Goal: Task Accomplishment & Management: Manage account settings

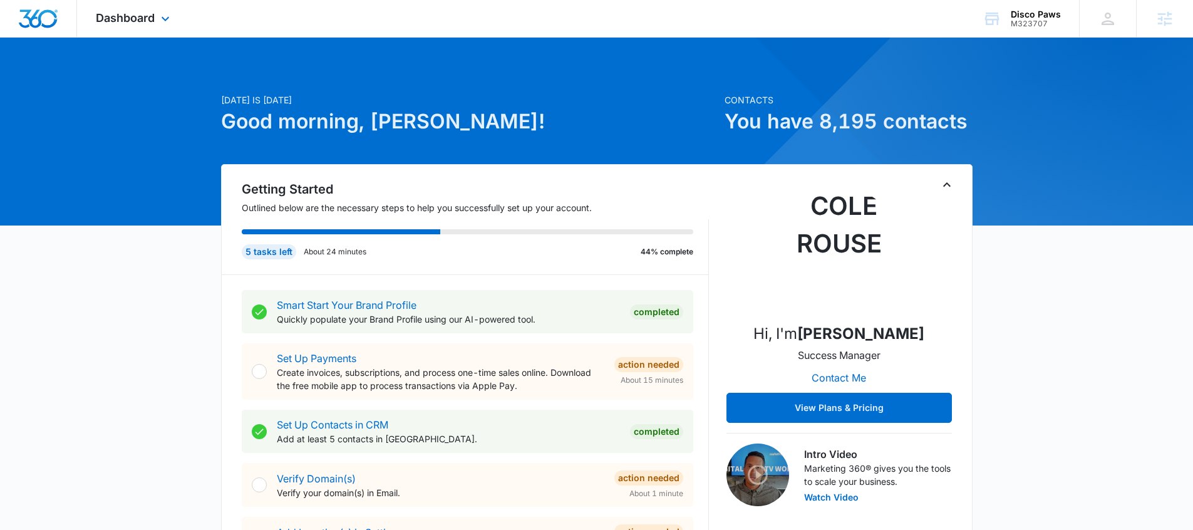
drag, startPoint x: 139, startPoint y: 25, endPoint x: 145, endPoint y: 28, distance: 7.0
click at [140, 26] on div "Dashboard Apps Reputation Websites Forms CRM Email Social Payments POS Content …" at bounding box center [134, 18] width 115 height 37
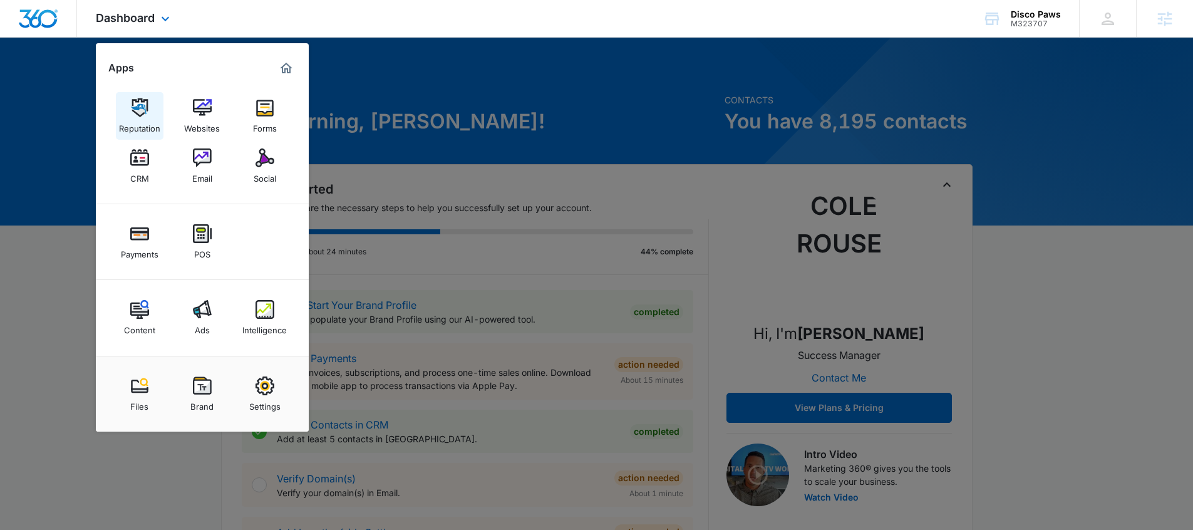
click at [150, 120] on div "Reputation" at bounding box center [139, 125] width 41 height 16
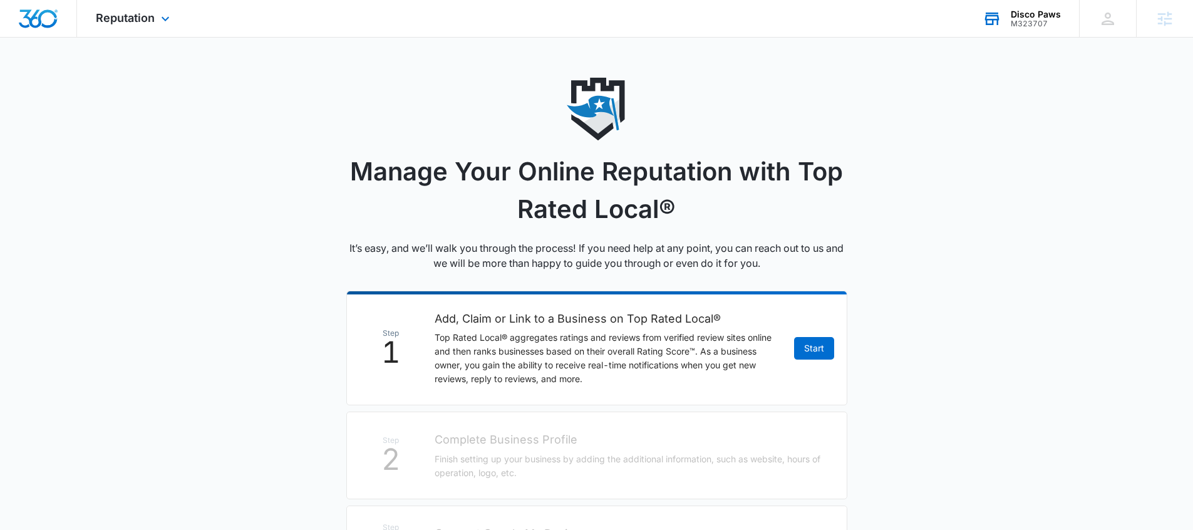
click at [1019, 13] on div "Disco Paws" at bounding box center [1036, 14] width 50 height 10
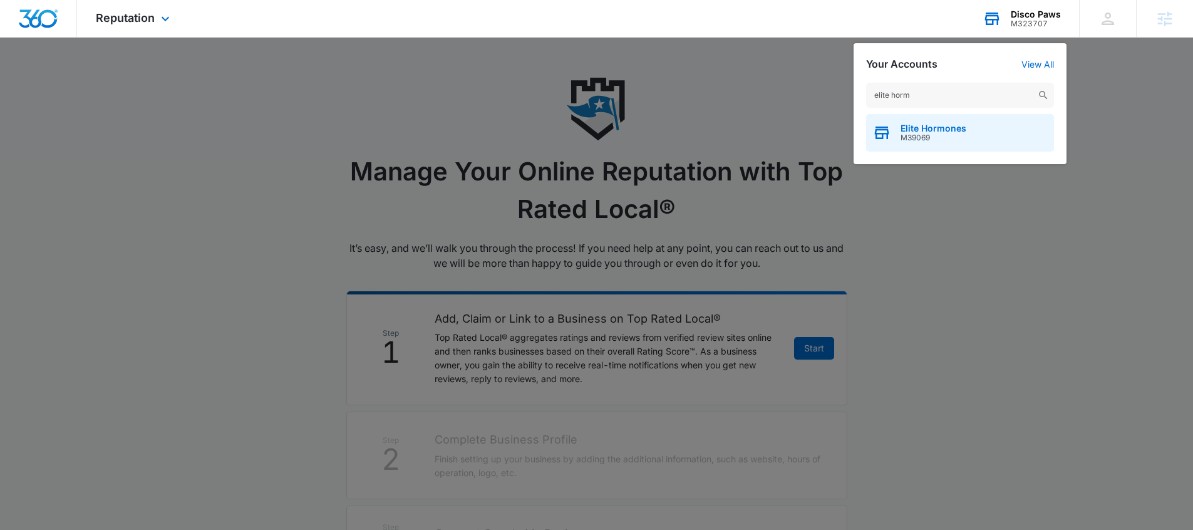
type input "elite horm"
click at [948, 133] on span "M39069" at bounding box center [933, 137] width 66 height 9
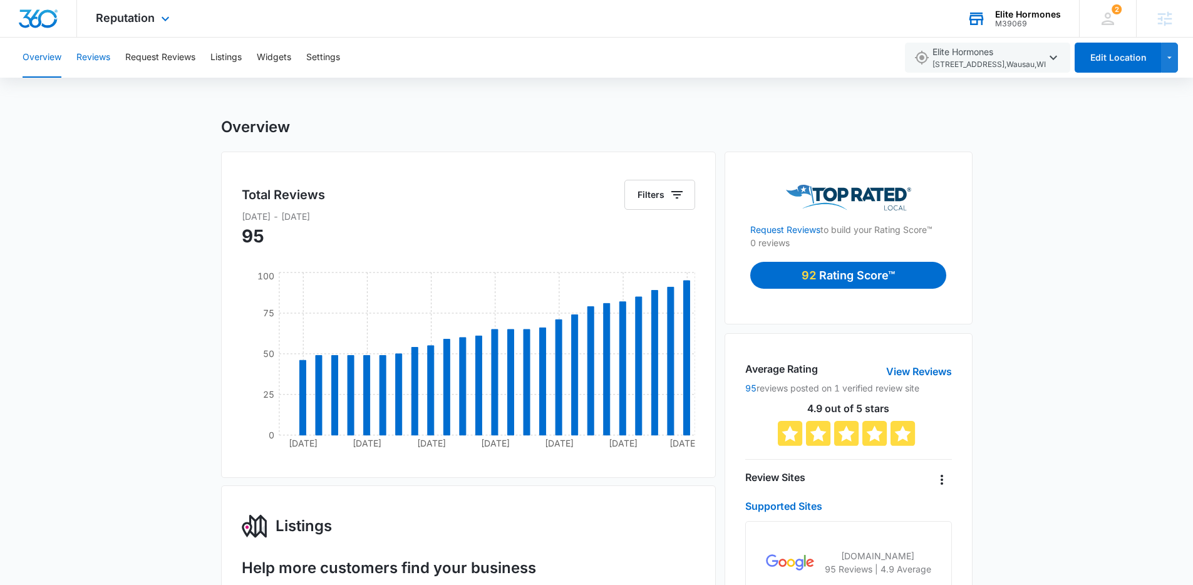
click at [103, 66] on button "Reviews" at bounding box center [93, 58] width 34 height 40
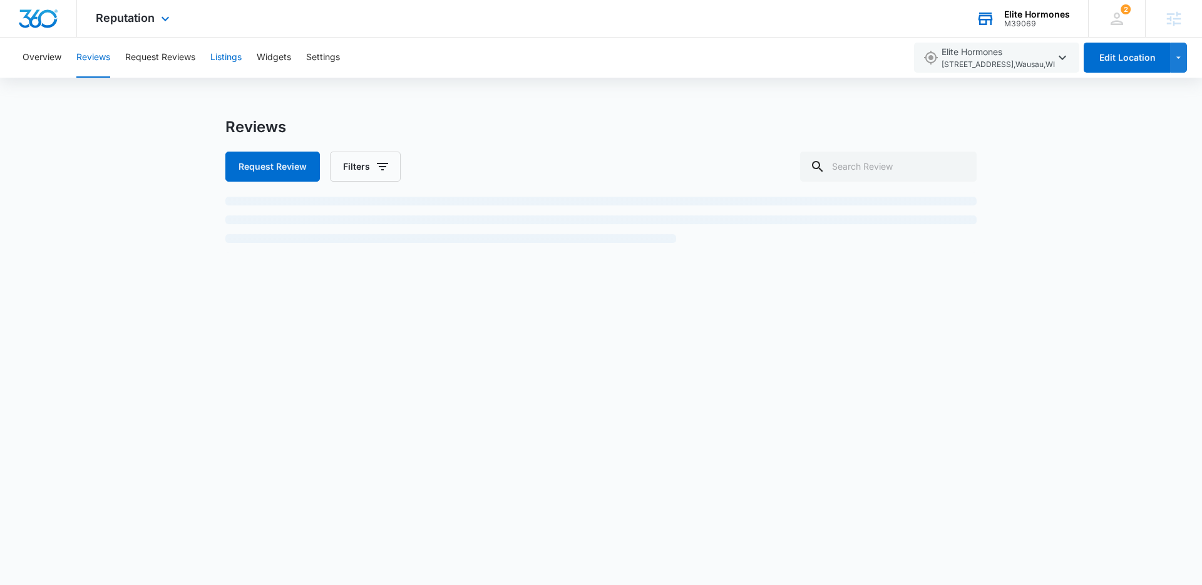
click at [234, 64] on button "Listings" at bounding box center [225, 58] width 31 height 40
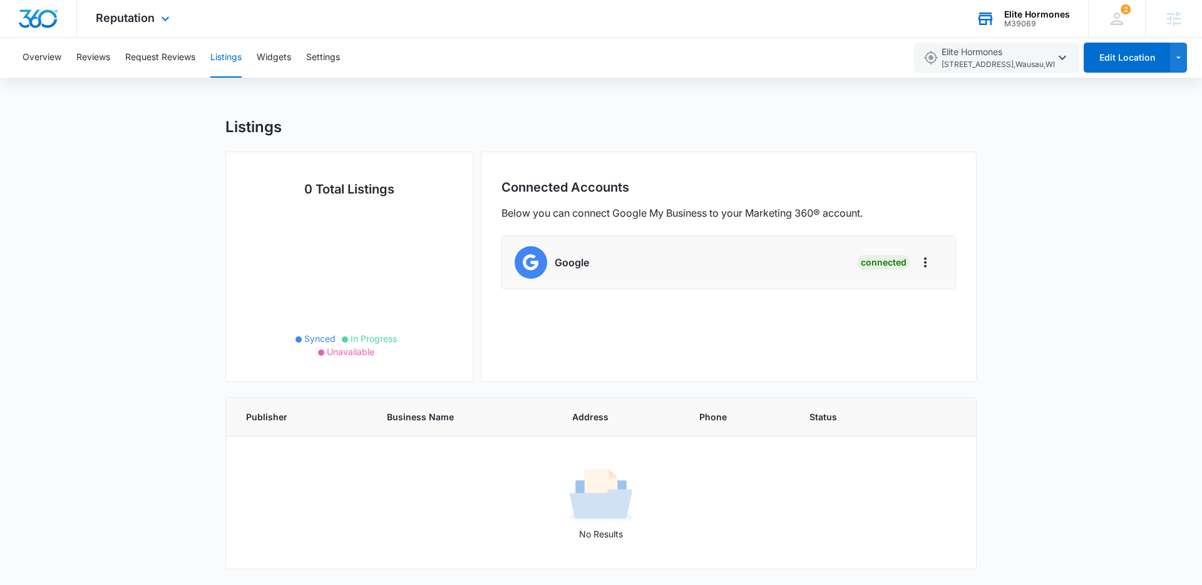
click at [158, 9] on div "Reputation Apps Reputation Websites Forms CRM Email Social Shop Payments POS Co…" at bounding box center [134, 18] width 115 height 37
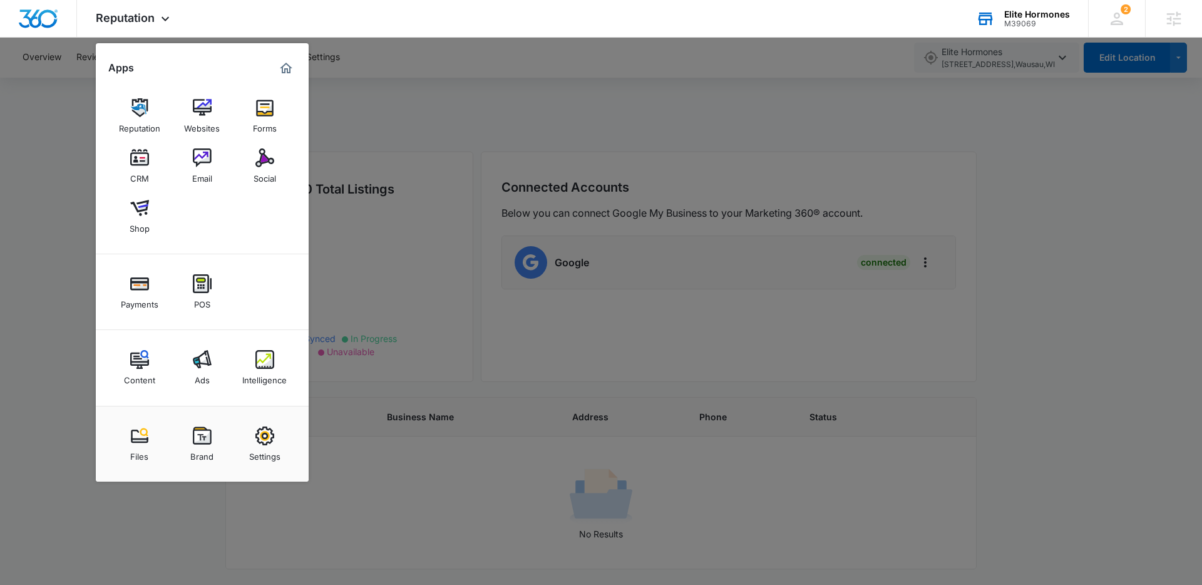
click at [448, 152] on div at bounding box center [601, 292] width 1202 height 585
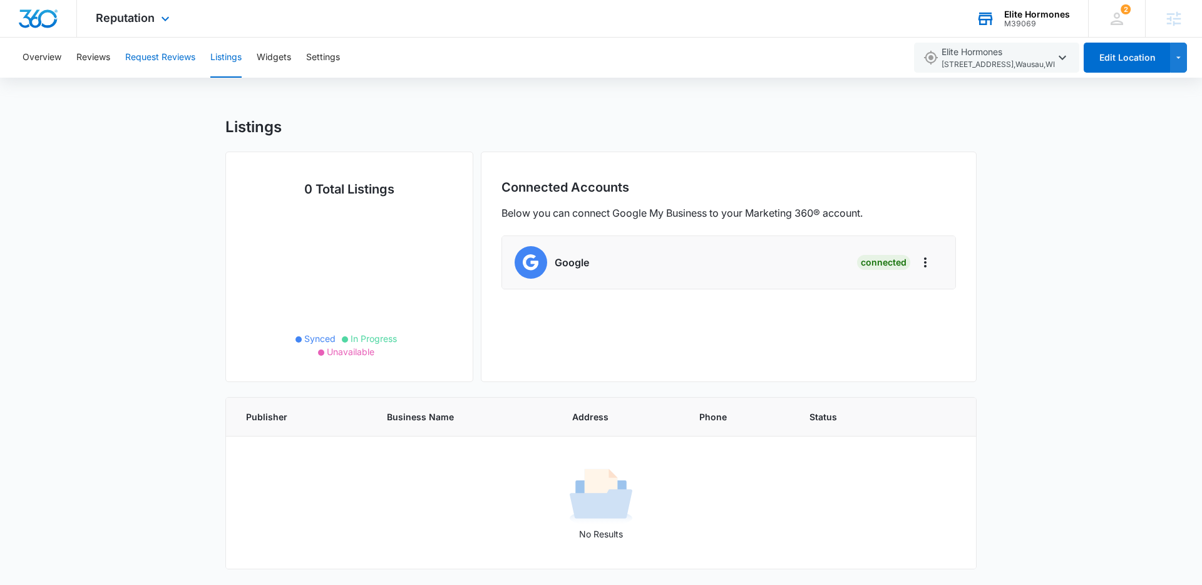
click at [146, 37] on div "Reputation Apps Reputation Websites Forms CRM Email Social Shop Payments POS Co…" at bounding box center [601, 292] width 1202 height 584
click at [151, 19] on span "Reputation" at bounding box center [125, 17] width 59 height 13
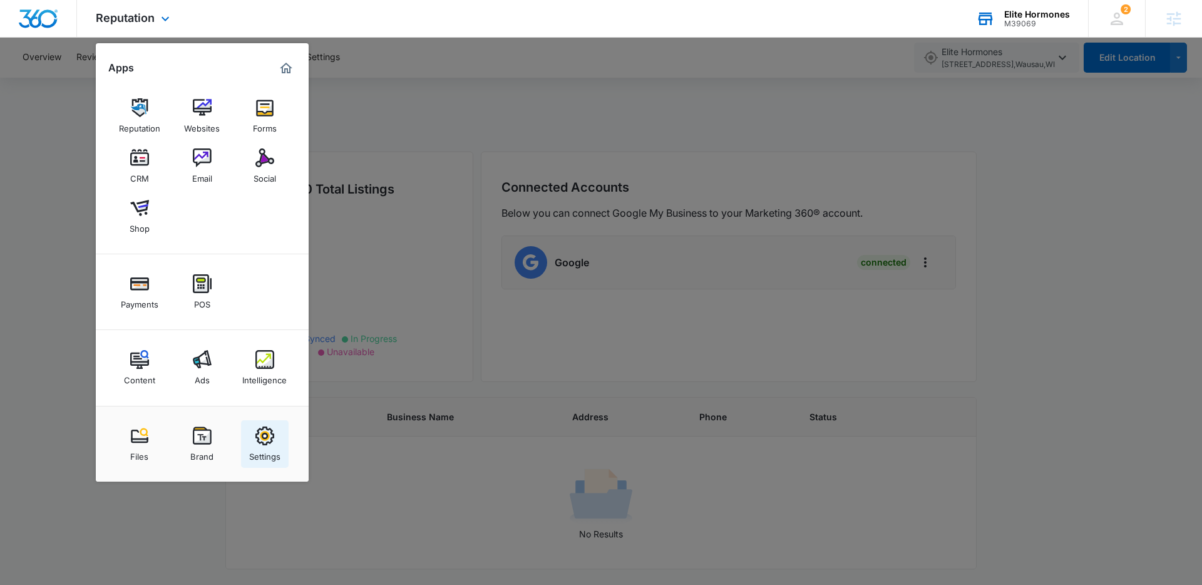
click at [266, 447] on div "Settings" at bounding box center [264, 453] width 31 height 16
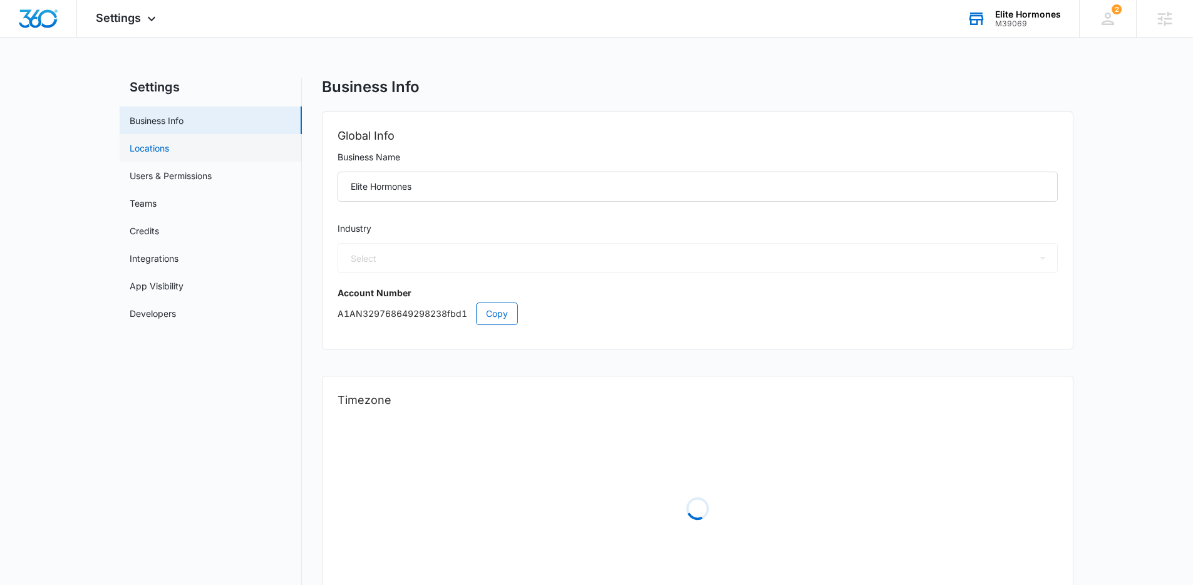
select select "13"
select select "US"
select select "America/Chicago"
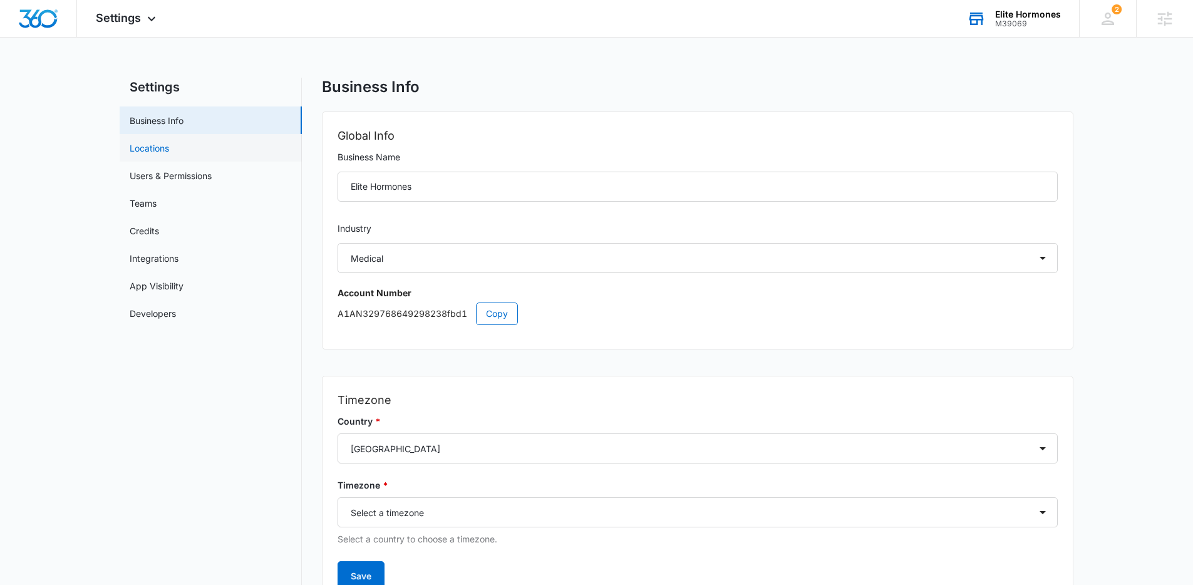
click at [168, 152] on link "Locations" at bounding box center [149, 147] width 39 height 13
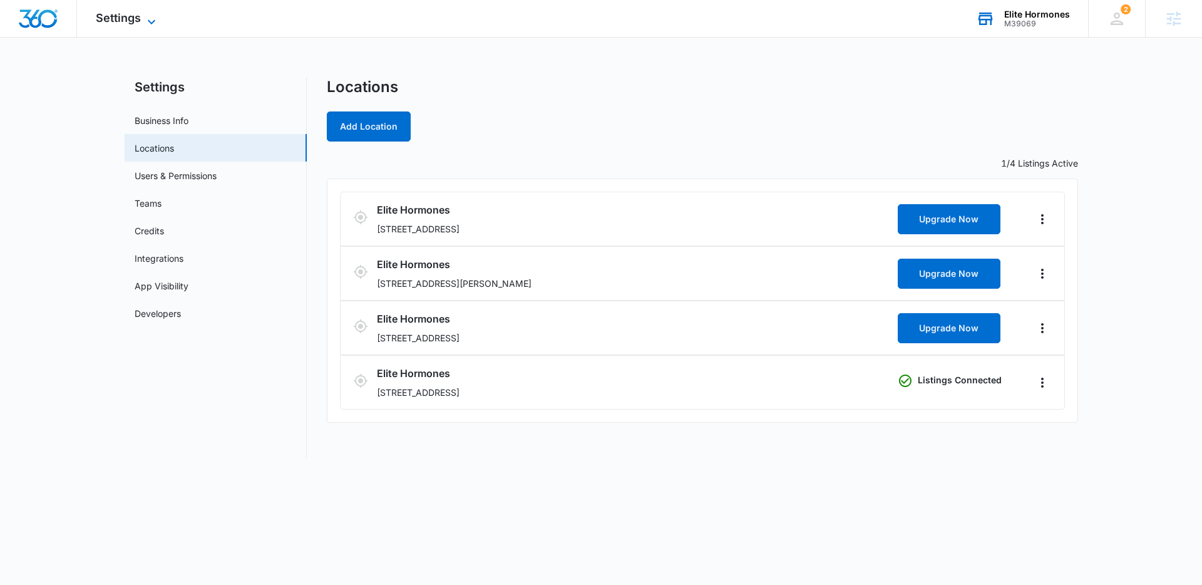
click at [147, 14] on icon at bounding box center [151, 21] width 15 height 15
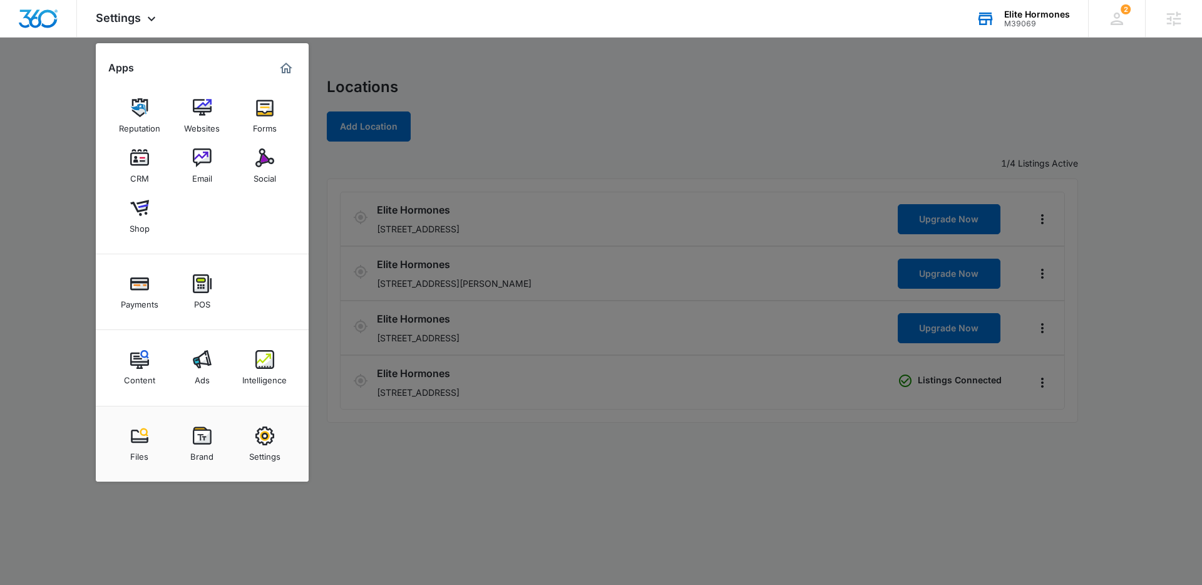
click at [266, 364] on img at bounding box center [264, 359] width 19 height 19
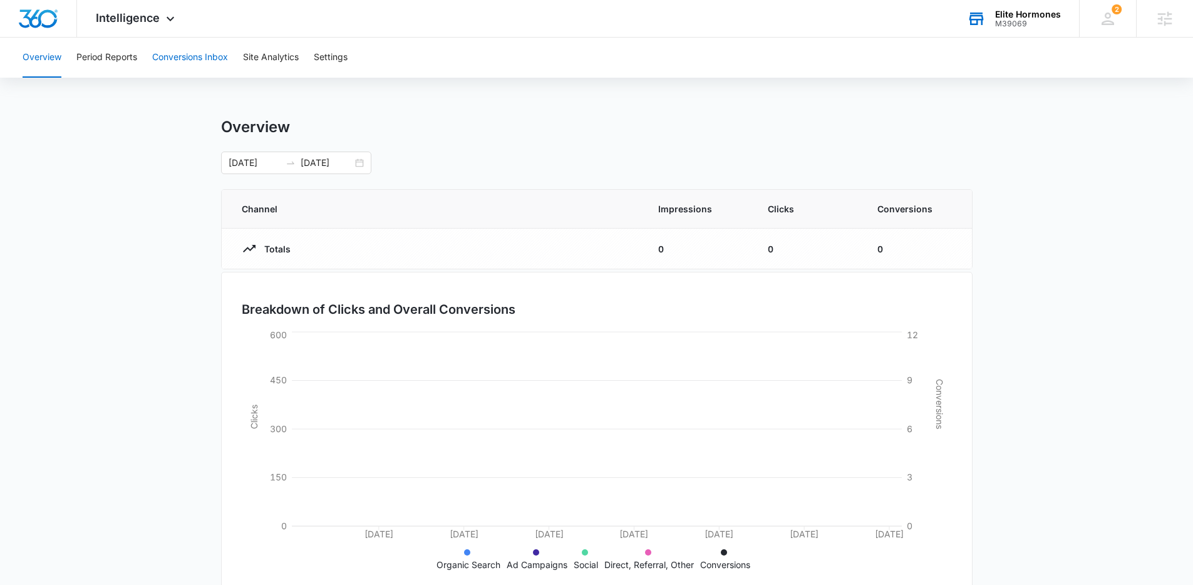
click at [183, 48] on button "Conversions Inbox" at bounding box center [190, 58] width 76 height 40
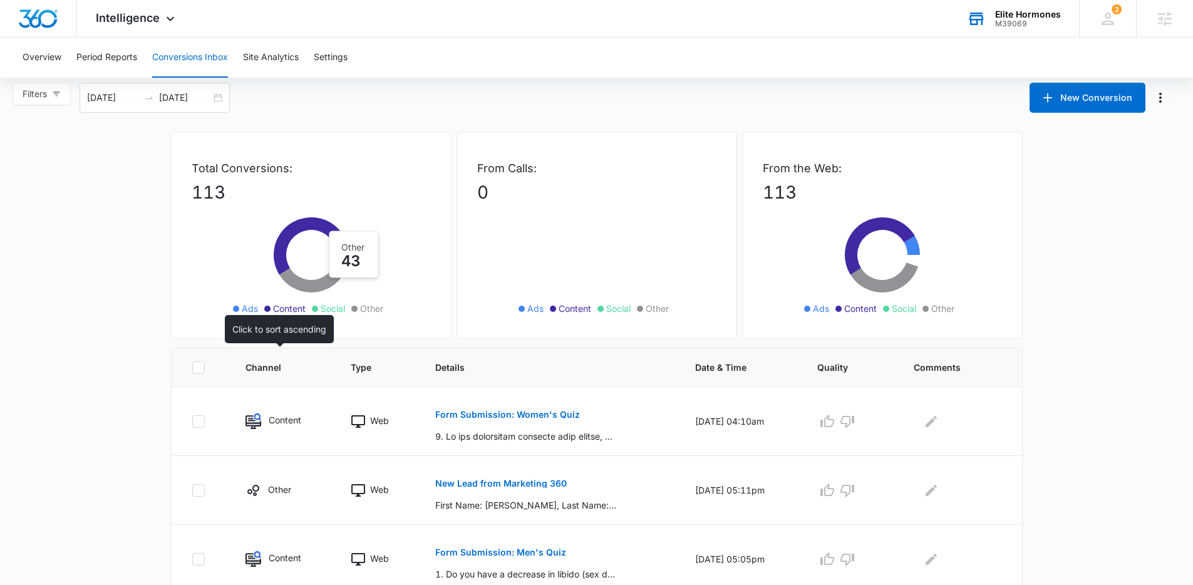
scroll to position [8, 0]
click at [504, 481] on p "New Lead from Marketing 360" at bounding box center [500, 482] width 131 height 9
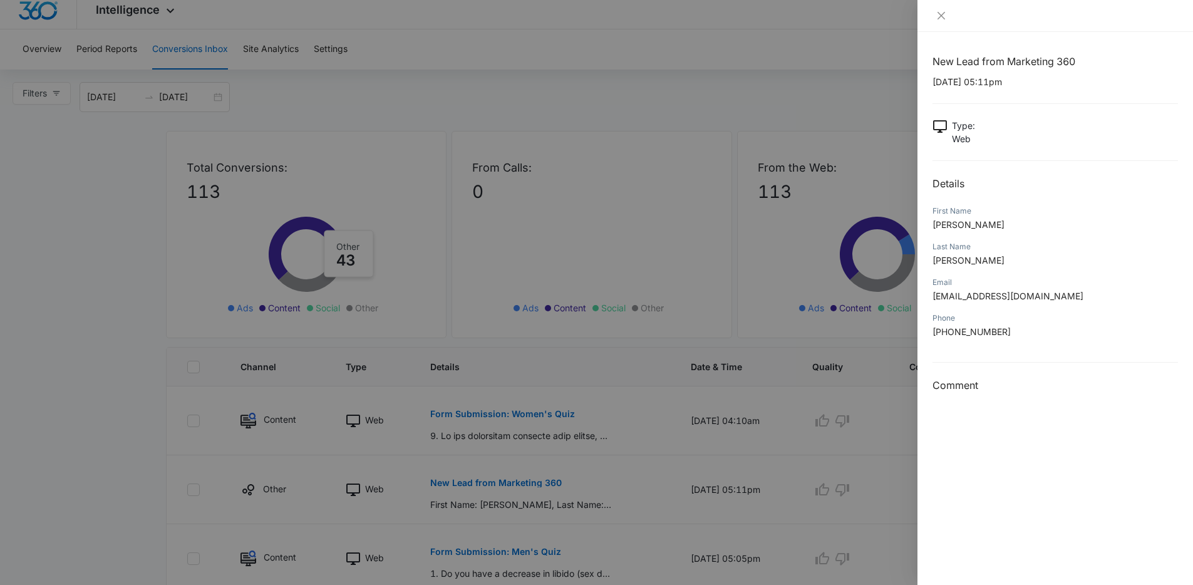
drag, startPoint x: 432, startPoint y: 325, endPoint x: 183, endPoint y: 95, distance: 338.5
click at [414, 317] on div at bounding box center [596, 292] width 1193 height 585
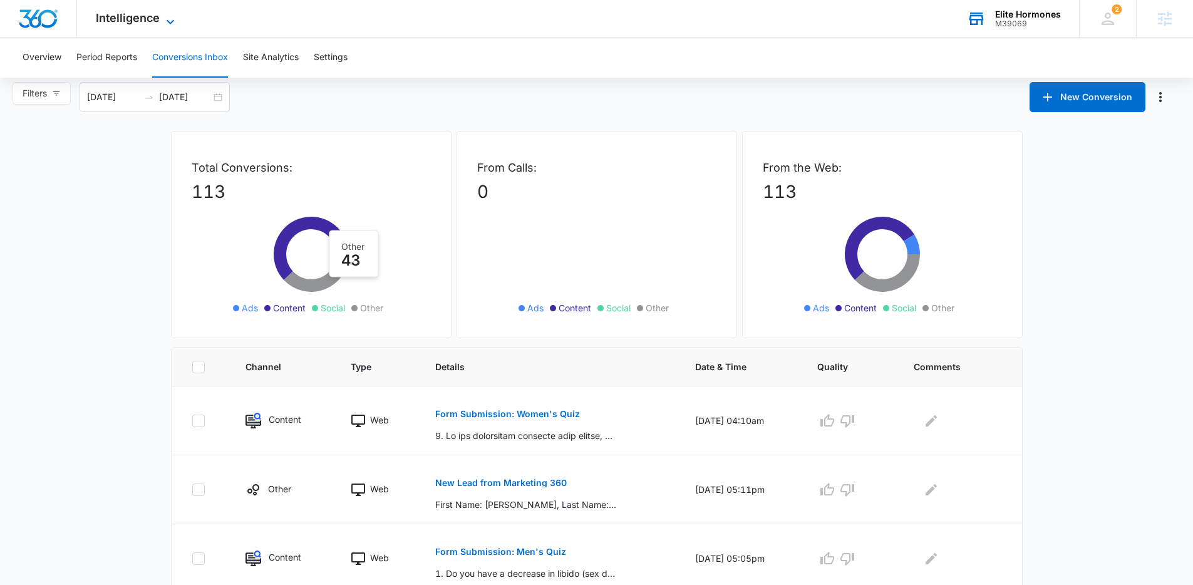
click at [138, 20] on span "Intelligence" at bounding box center [128, 17] width 64 height 13
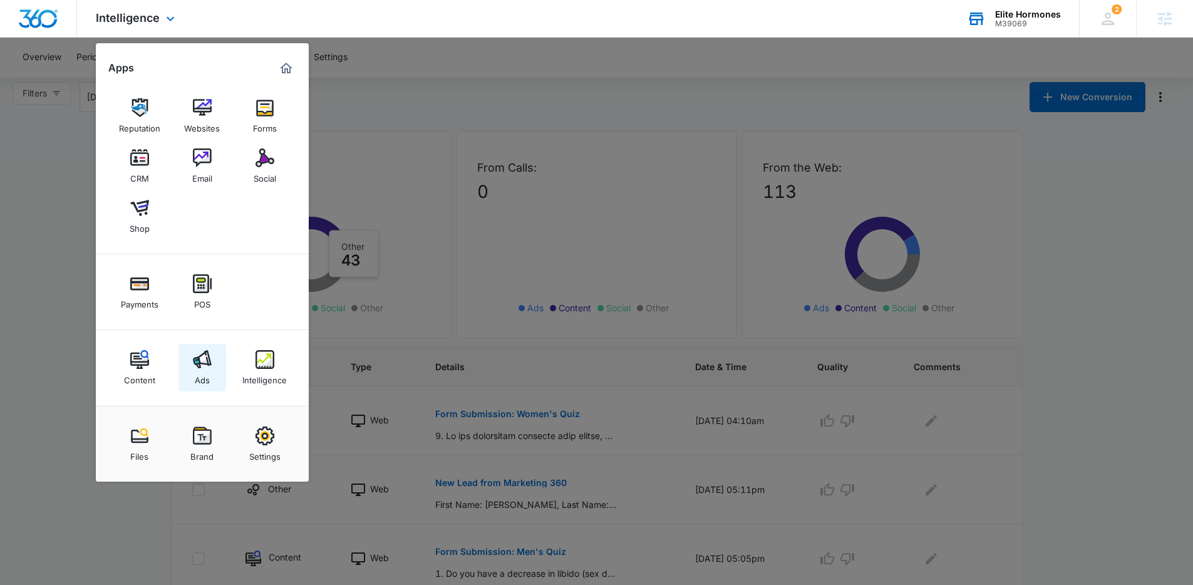
click at [205, 361] on img at bounding box center [202, 359] width 19 height 19
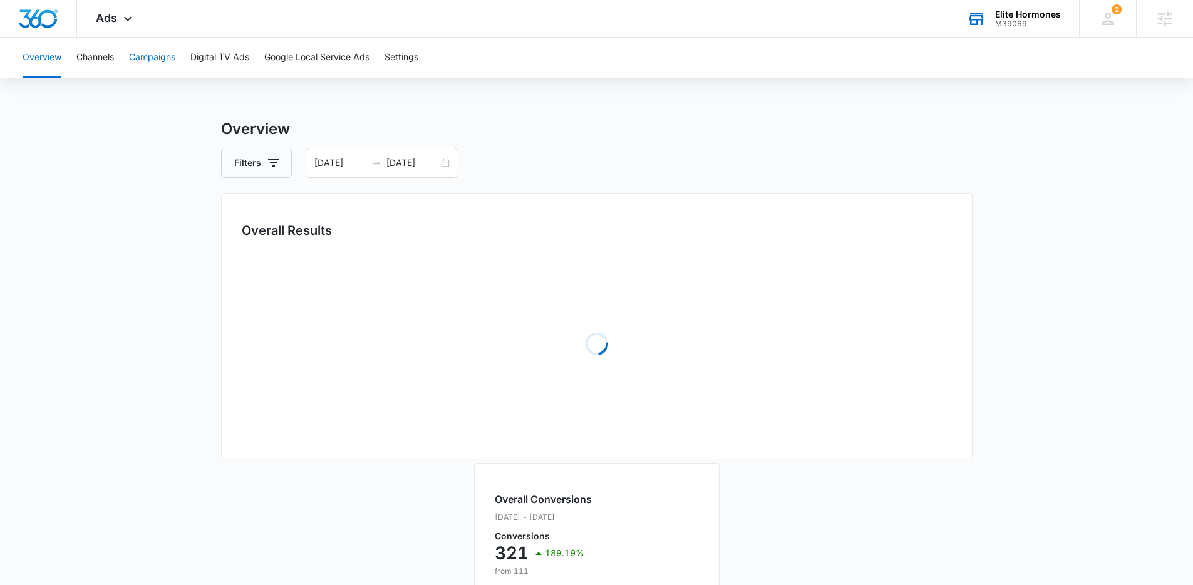
click at [166, 61] on button "Campaigns" at bounding box center [152, 58] width 46 height 40
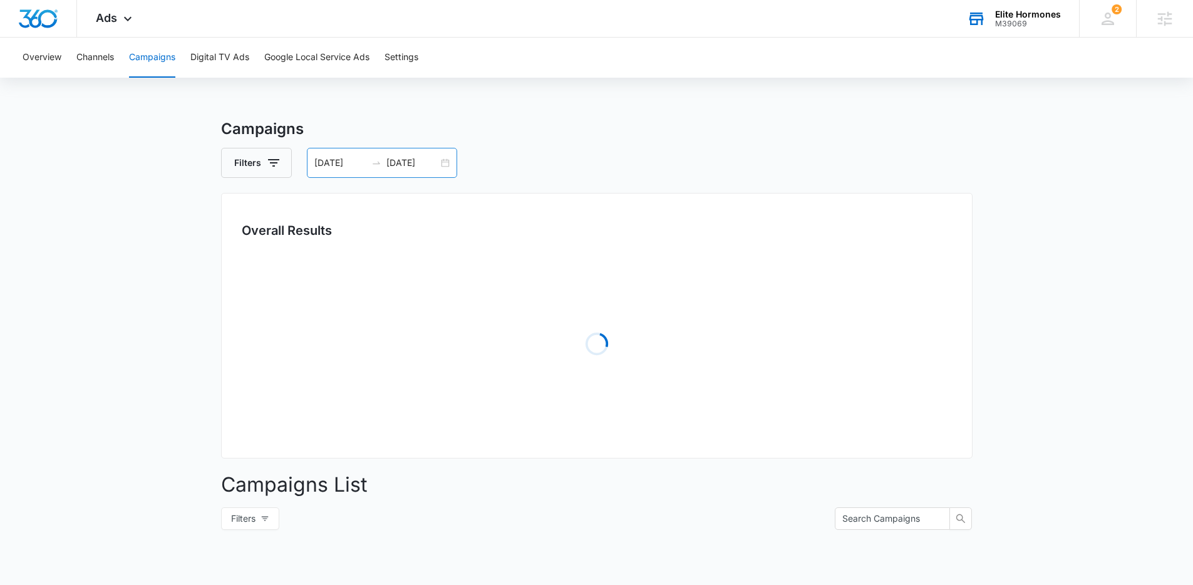
drag, startPoint x: 359, startPoint y: 157, endPoint x: 358, endPoint y: 167, distance: 9.5
click at [359, 157] on input "01/01/2025" at bounding box center [340, 163] width 52 height 14
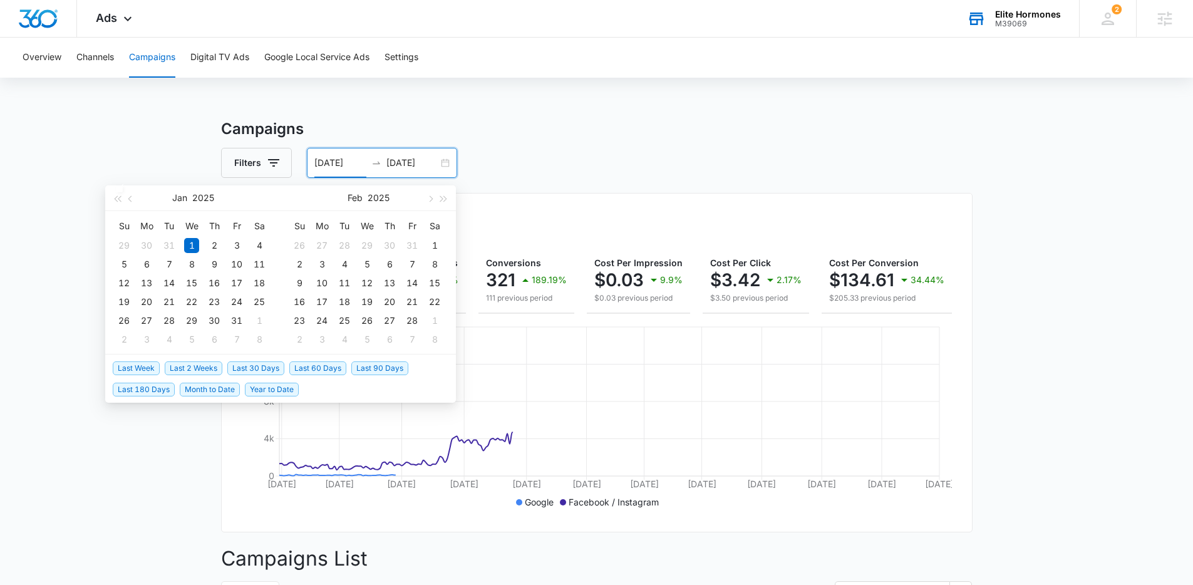
click at [260, 365] on span "Last 30 Days" at bounding box center [255, 368] width 57 height 14
type input "[DATE]"
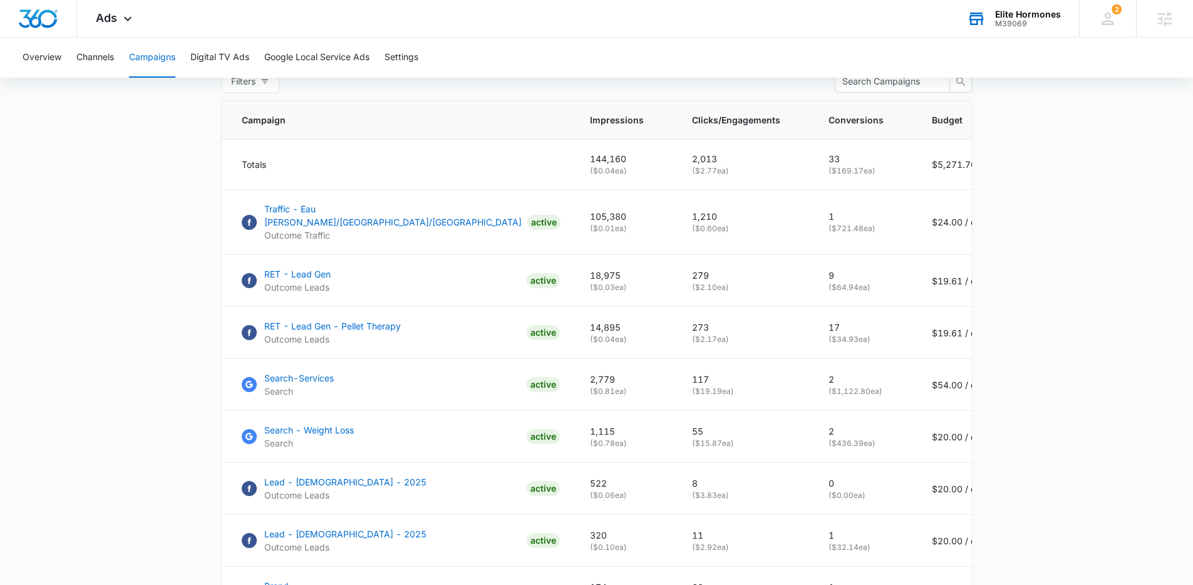
scroll to position [716, 0]
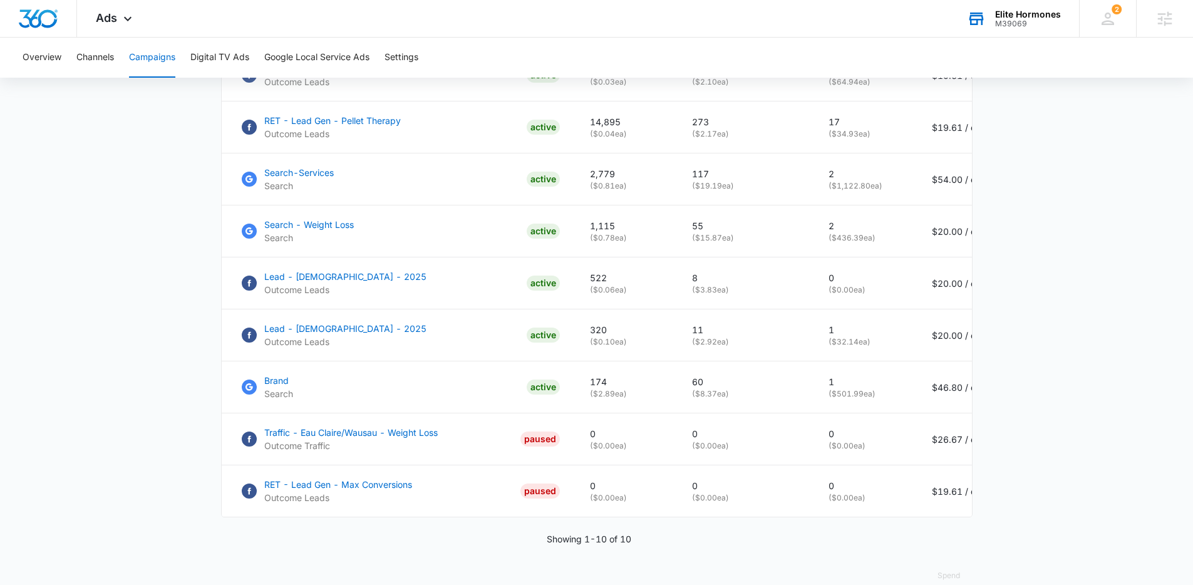
click at [131, 31] on div "Ads Apps Reputation Websites Forms CRM Email Social Shop Payments POS Content A…" at bounding box center [115, 18] width 77 height 37
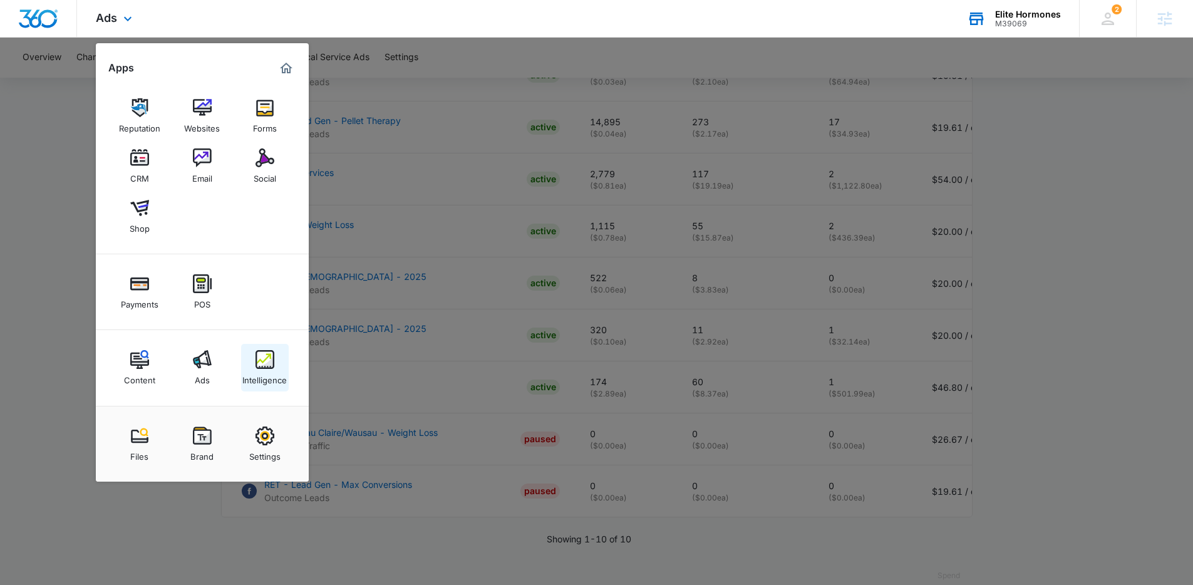
click at [270, 373] on div "Intelligence" at bounding box center [264, 377] width 44 height 16
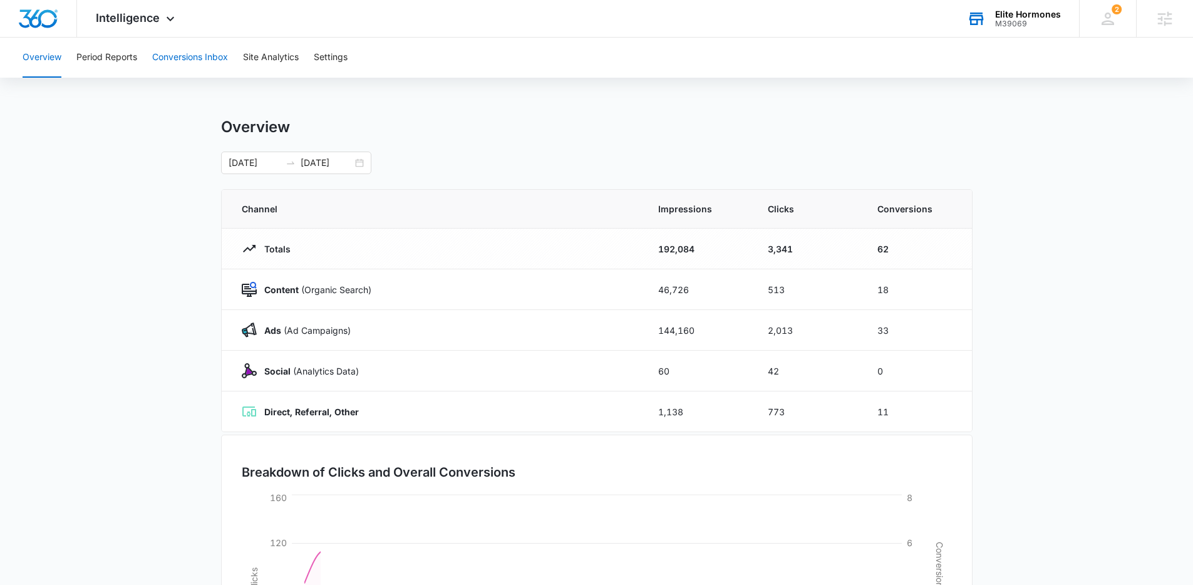
click at [193, 42] on button "Conversions Inbox" at bounding box center [190, 58] width 76 height 40
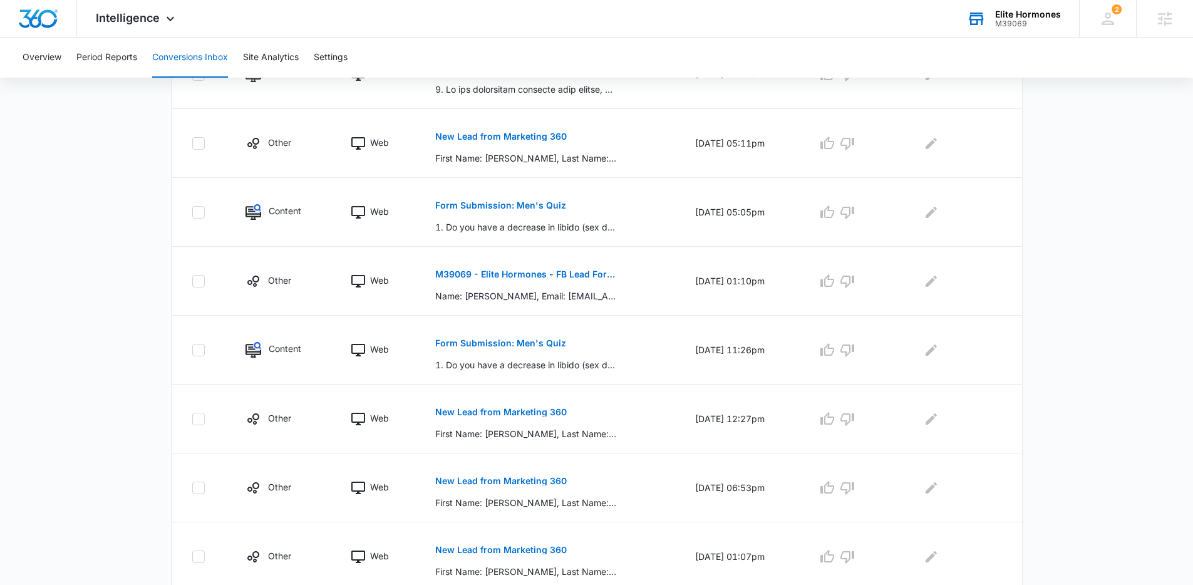
scroll to position [356, 0]
click at [525, 273] on p "M39069 - Elite Hormones - FB Lead Form 2025" at bounding box center [526, 273] width 182 height 9
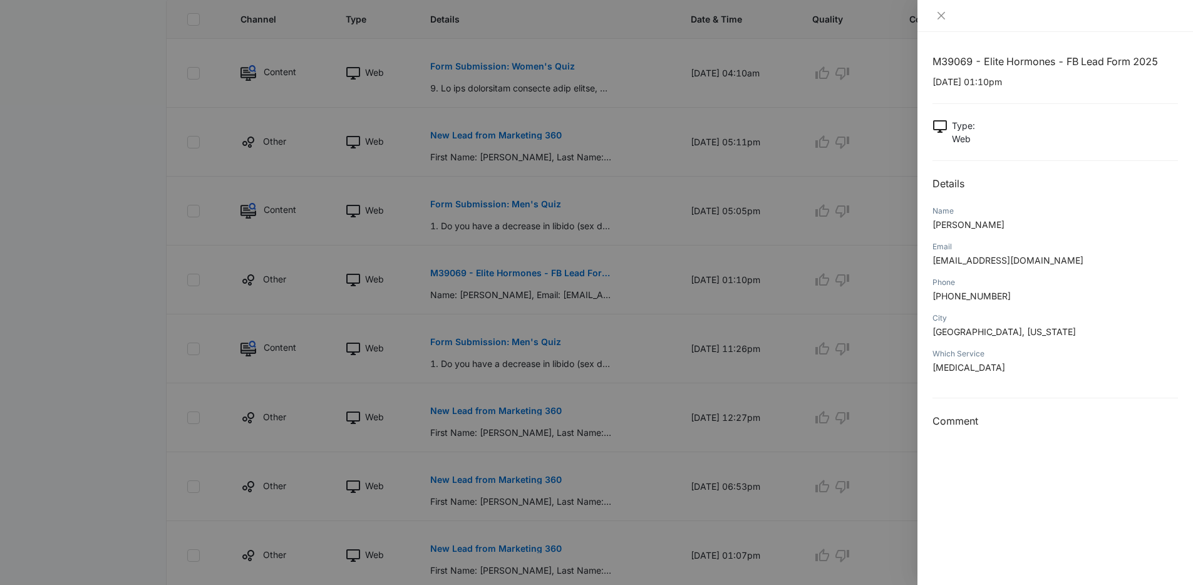
click at [339, 324] on div at bounding box center [596, 292] width 1193 height 585
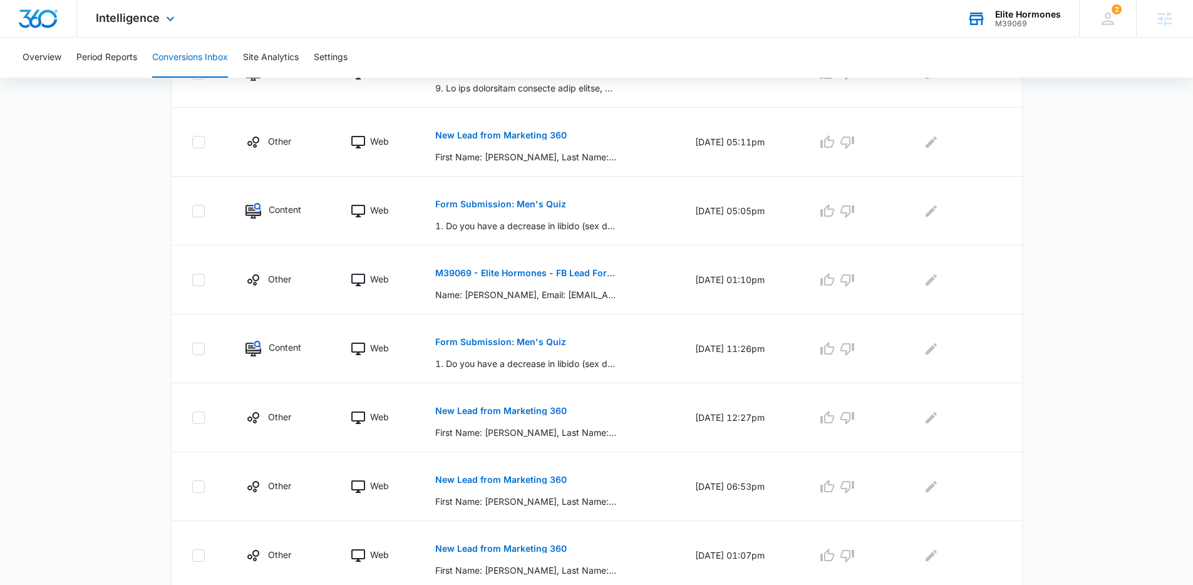
click at [157, 31] on div "Intelligence Apps Reputation Websites Forms CRM Email Social Shop Payments POS …" at bounding box center [137, 18] width 120 height 37
click at [162, 30] on div "Intelligence Apps Reputation Websites Forms CRM Email Social Shop Payments POS …" at bounding box center [137, 18] width 120 height 37
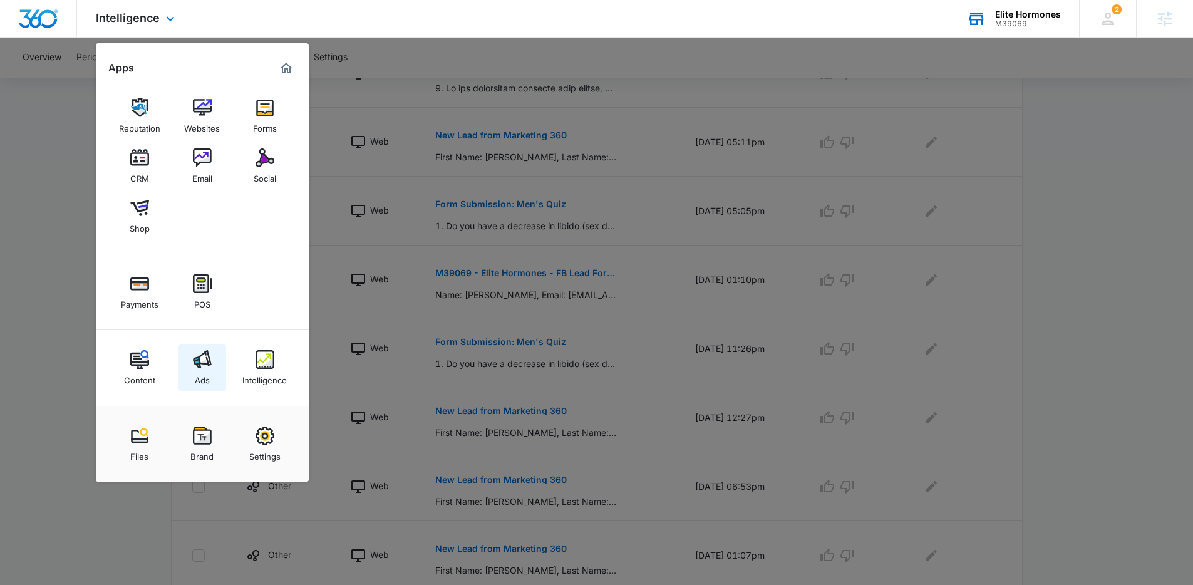
click at [208, 363] on img at bounding box center [202, 359] width 19 height 19
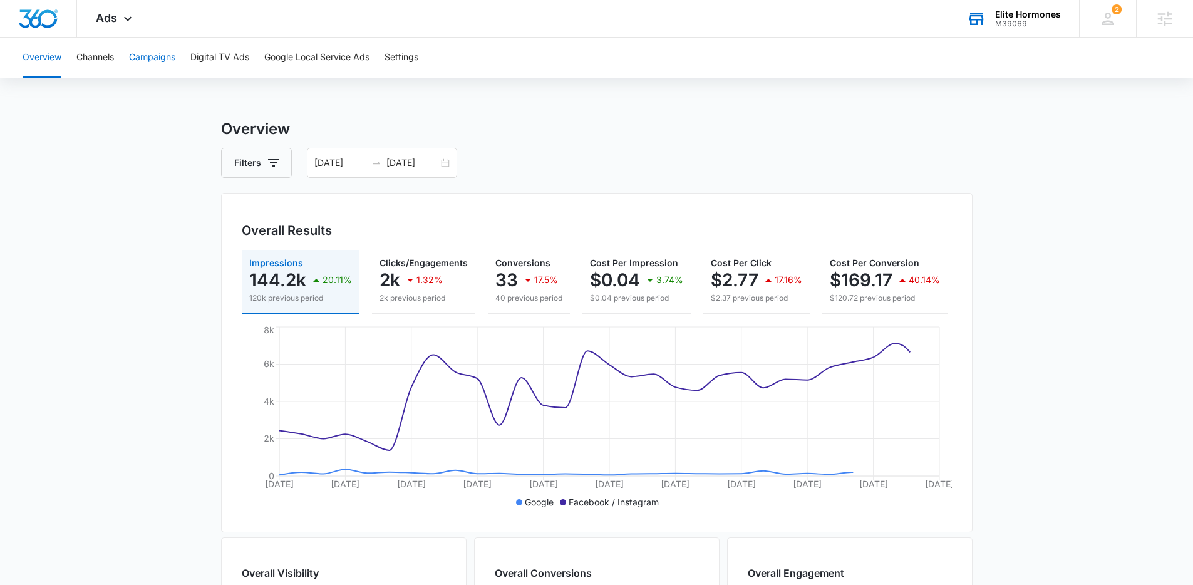
click at [153, 54] on button "Campaigns" at bounding box center [152, 58] width 46 height 40
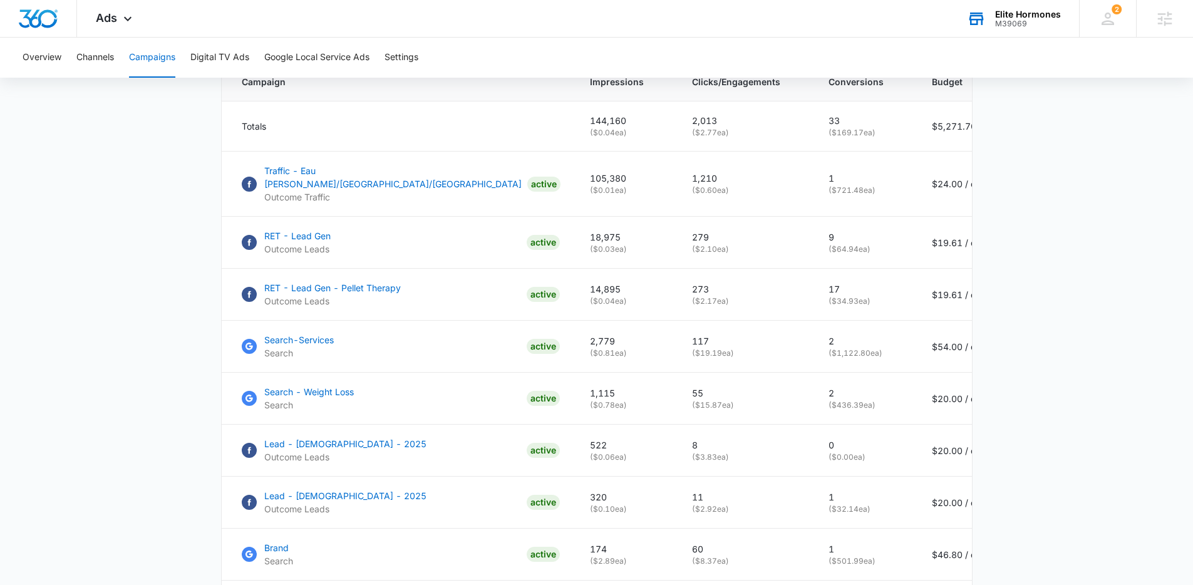
scroll to position [555, 0]
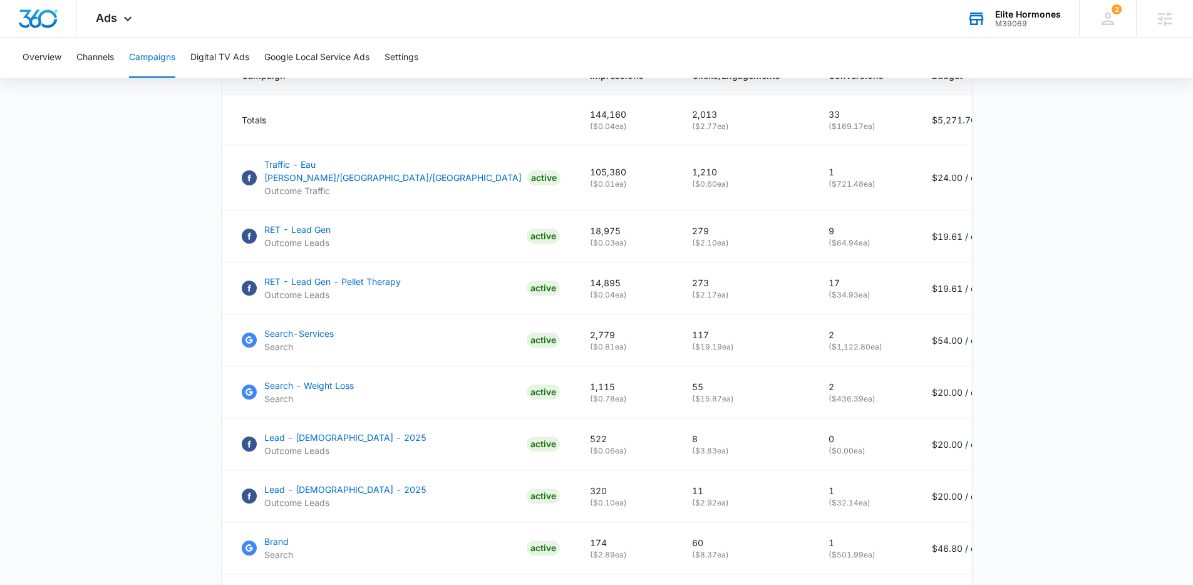
click at [1026, 48] on div "Overview Channels Campaigns Digital TV Ads Google Local Service Ads Settings" at bounding box center [596, 58] width 1163 height 40
click at [1023, 41] on div "Overview Channels Campaigns Digital TV Ads Google Local Service Ads Settings" at bounding box center [596, 58] width 1163 height 40
click at [1023, 30] on div "Elite Hormones M39069 Your Accounts View All" at bounding box center [1013, 18] width 131 height 37
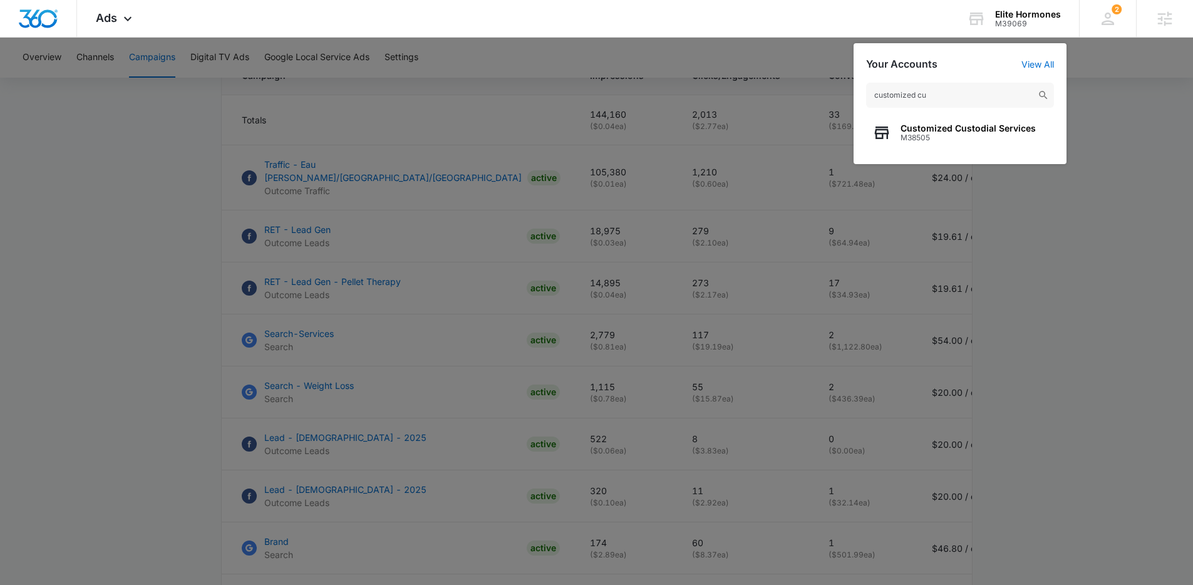
type input "customized cu"
click at [932, 123] on span "Customized Custodial Services" at bounding box center [967, 128] width 135 height 10
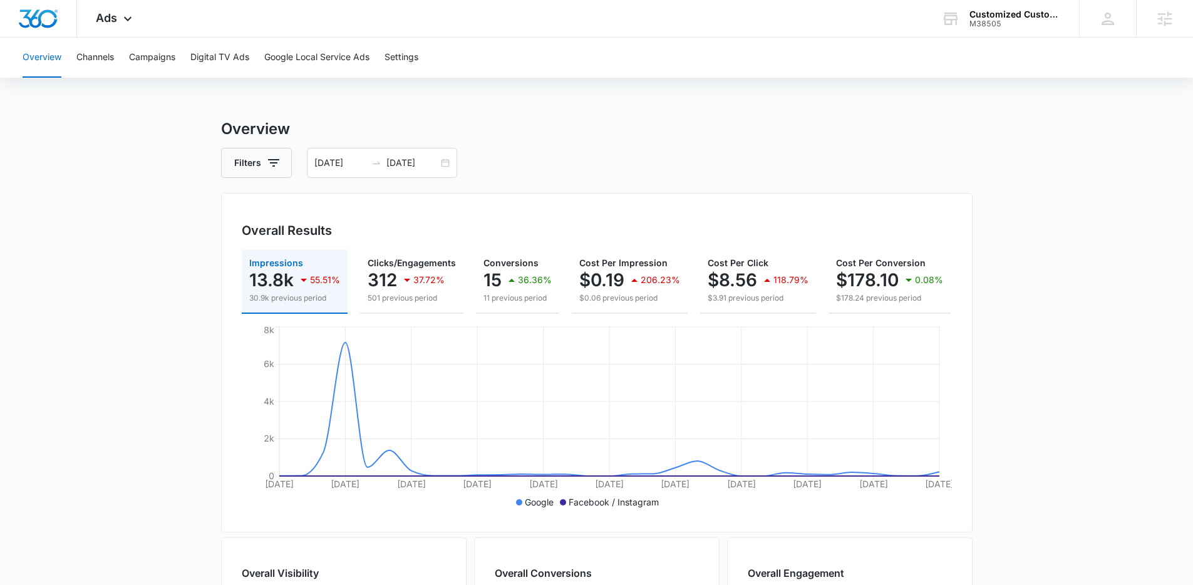
click at [381, 187] on div "Overview Filters 09/06/2025 10/06/2025 Overall Results Impressions 13.8k 55.51%…" at bounding box center [596, 567] width 751 height 899
click at [366, 155] on div "09/06/2025 10/06/2025" at bounding box center [382, 163] width 150 height 30
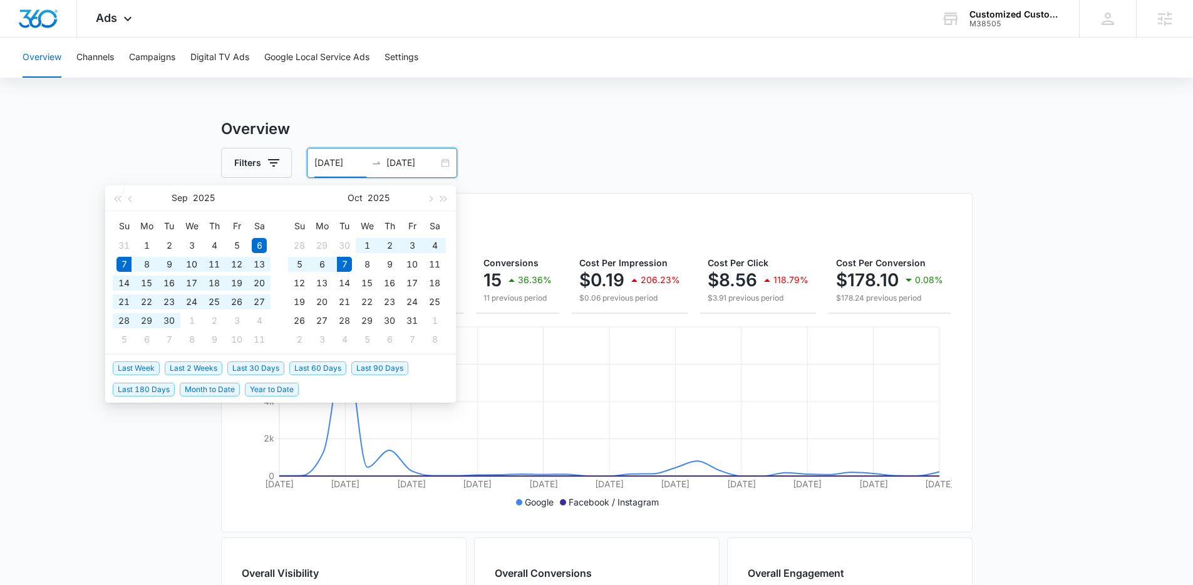
click at [262, 371] on span "Last 30 Days" at bounding box center [255, 368] width 57 height 14
type input "[DATE]"
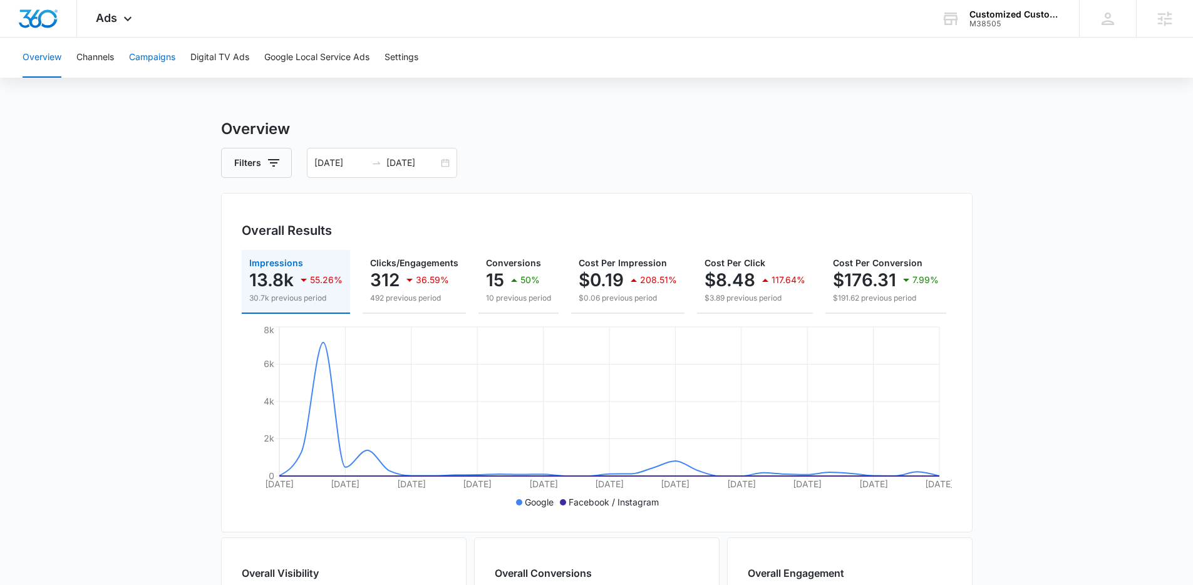
click at [158, 54] on button "Campaigns" at bounding box center [152, 58] width 46 height 40
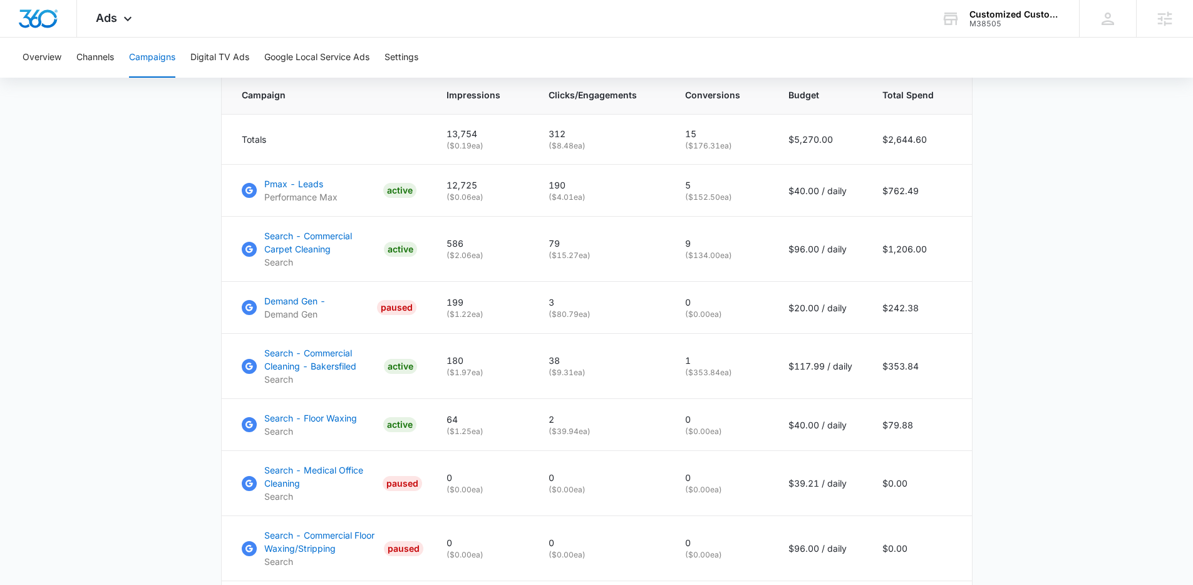
scroll to position [538, 0]
drag, startPoint x: 118, startPoint y: 23, endPoint x: 198, endPoint y: 118, distance: 124.0
click at [119, 23] on div "Ads Apps Reputation Forms CRM Email Social Payments Content Ads Intelligence Fi…" at bounding box center [115, 18] width 77 height 37
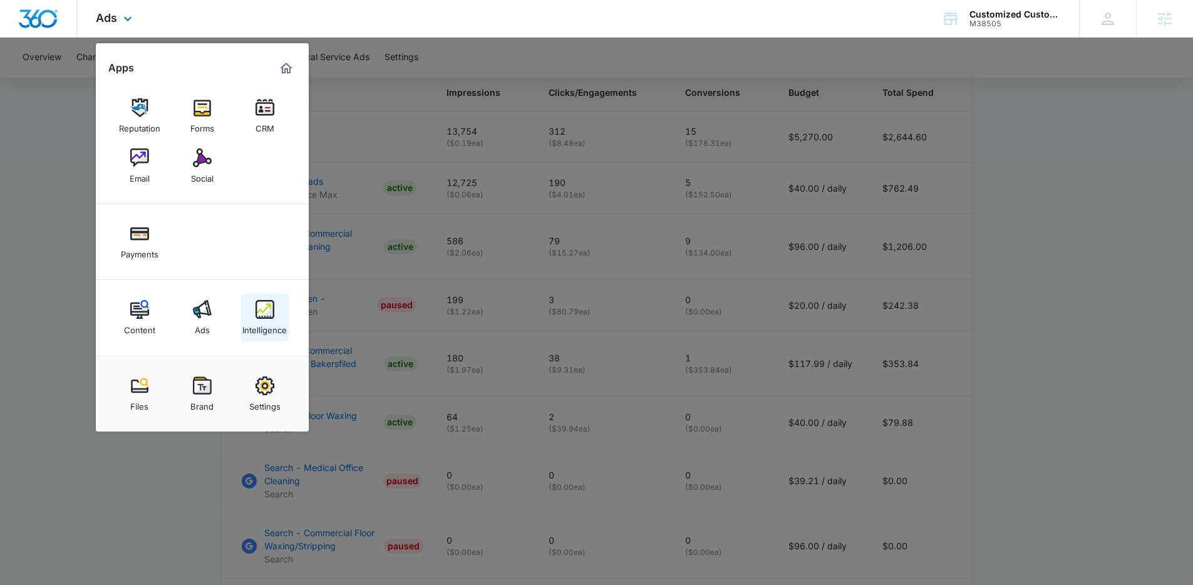
click at [280, 319] on div "Intelligence" at bounding box center [264, 327] width 44 height 16
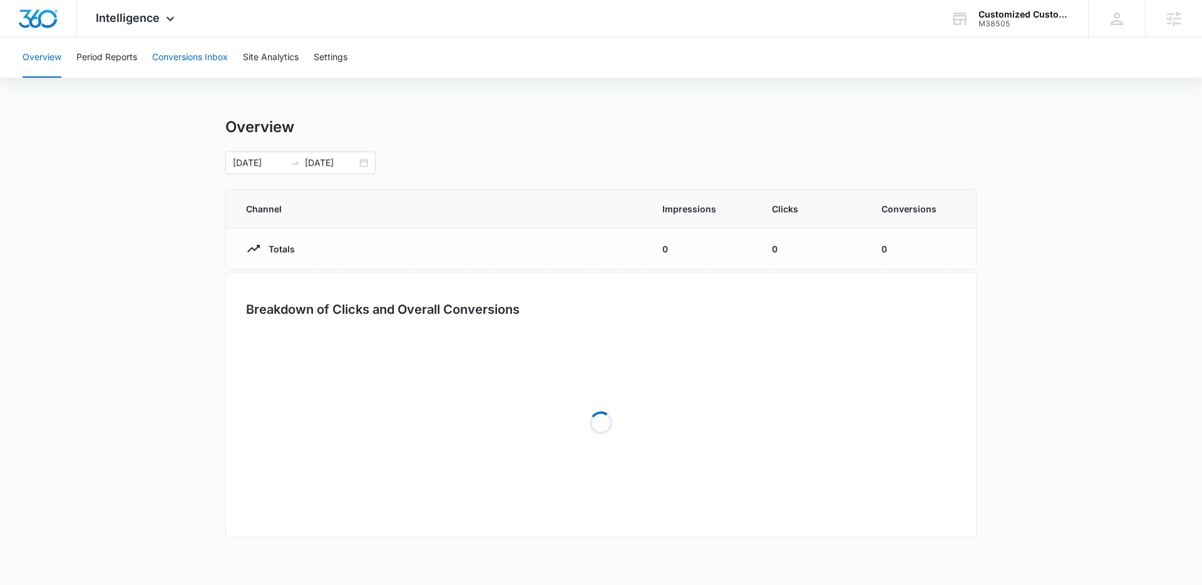
click at [195, 67] on button "Conversions Inbox" at bounding box center [190, 58] width 76 height 40
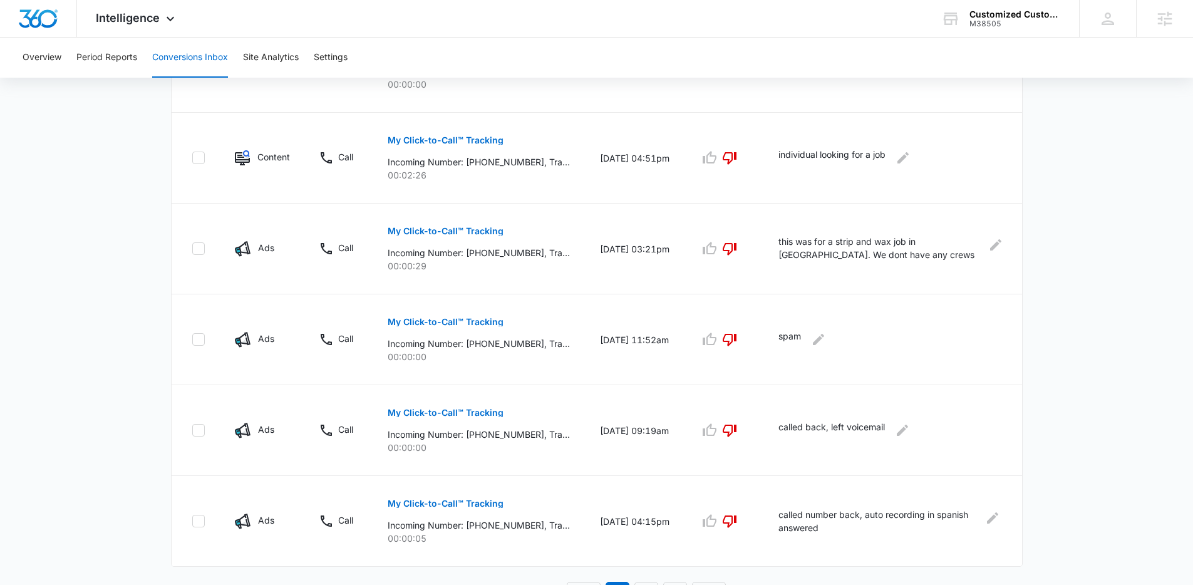
scroll to position [756, 0]
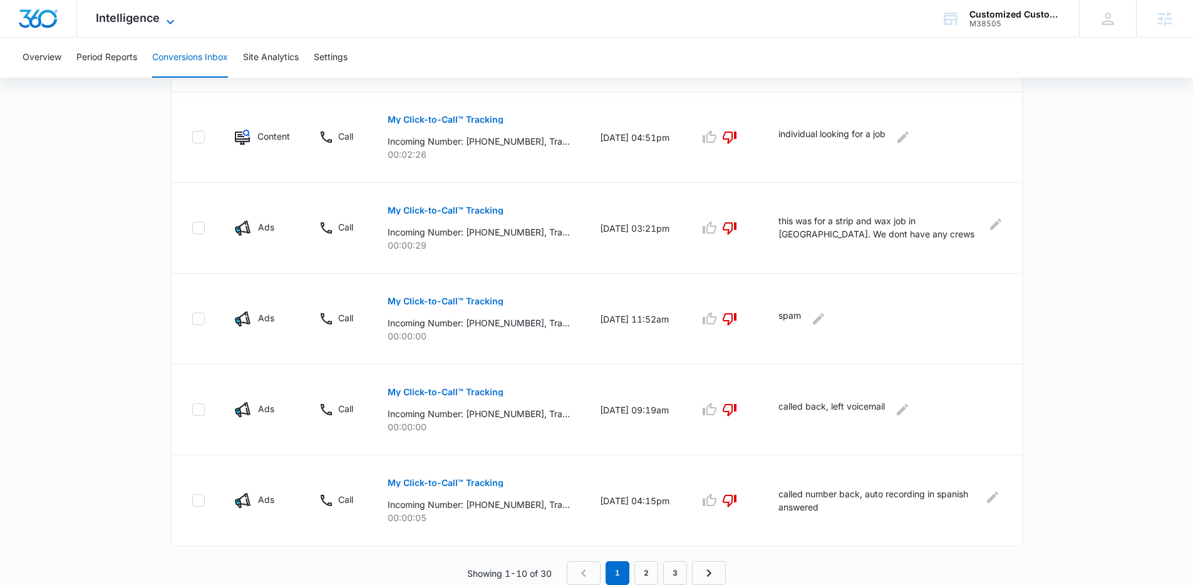
click at [135, 23] on span "Intelligence" at bounding box center [128, 17] width 64 height 13
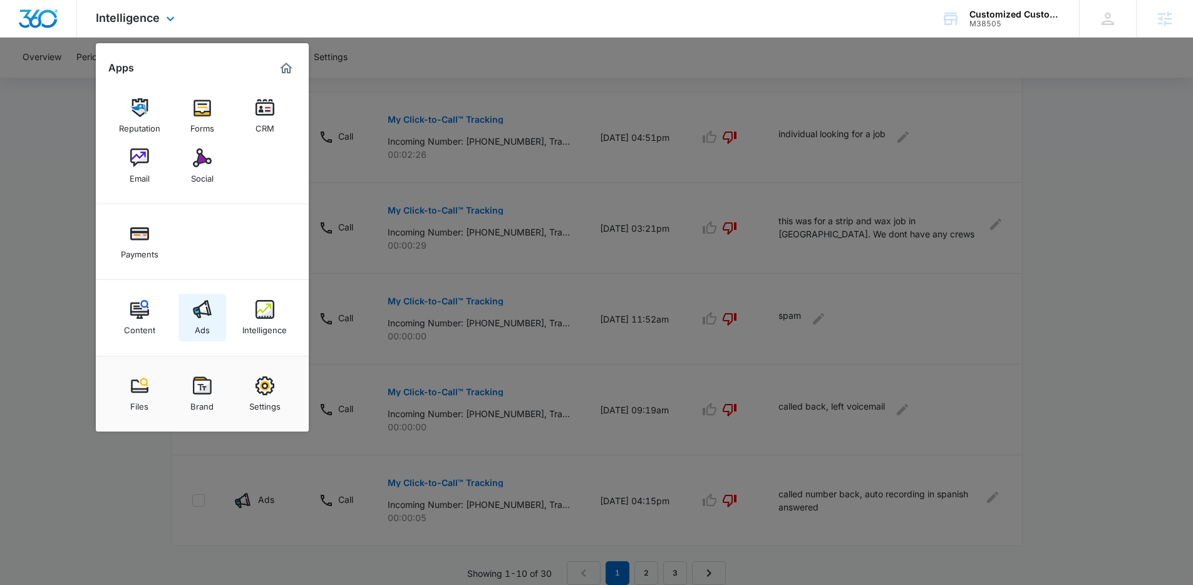
click at [193, 324] on link "Ads" at bounding box center [202, 318] width 48 height 48
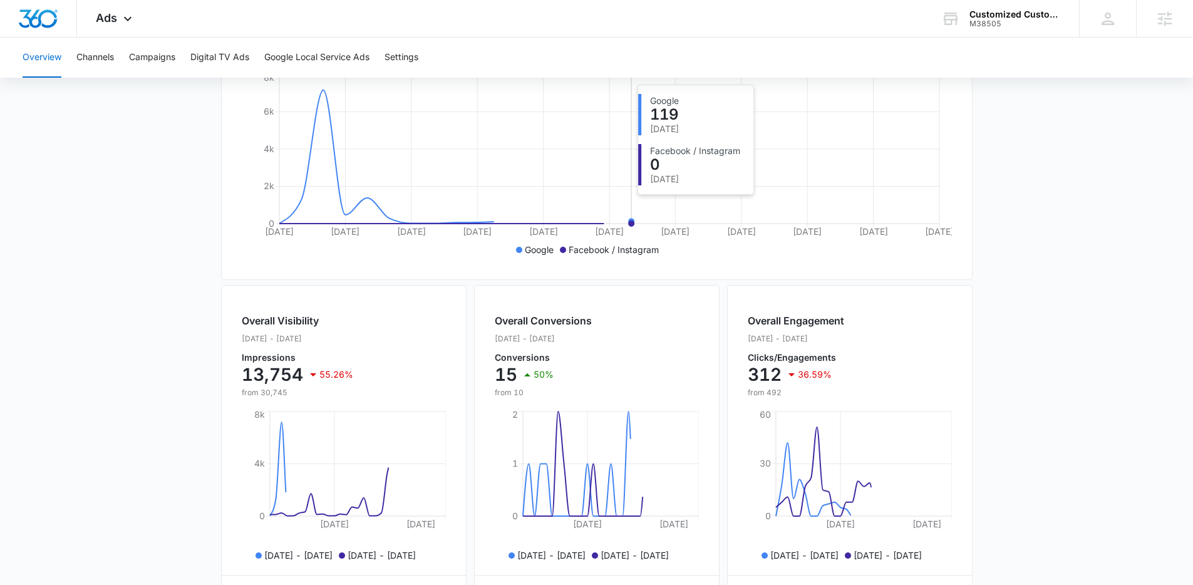
scroll to position [411, 0]
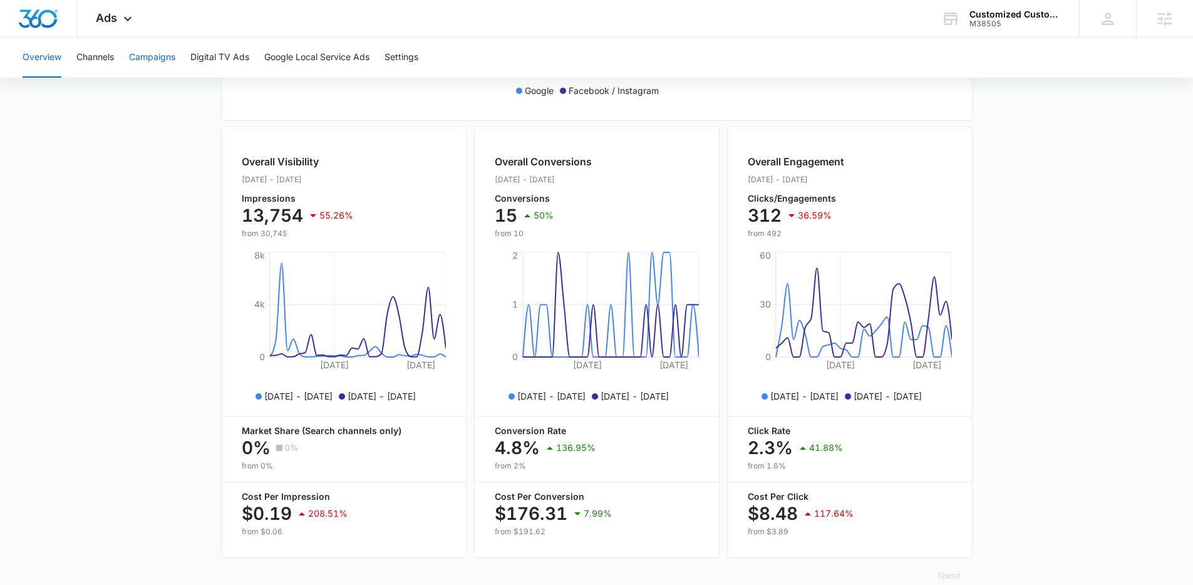
click at [155, 57] on button "Campaigns" at bounding box center [152, 58] width 46 height 40
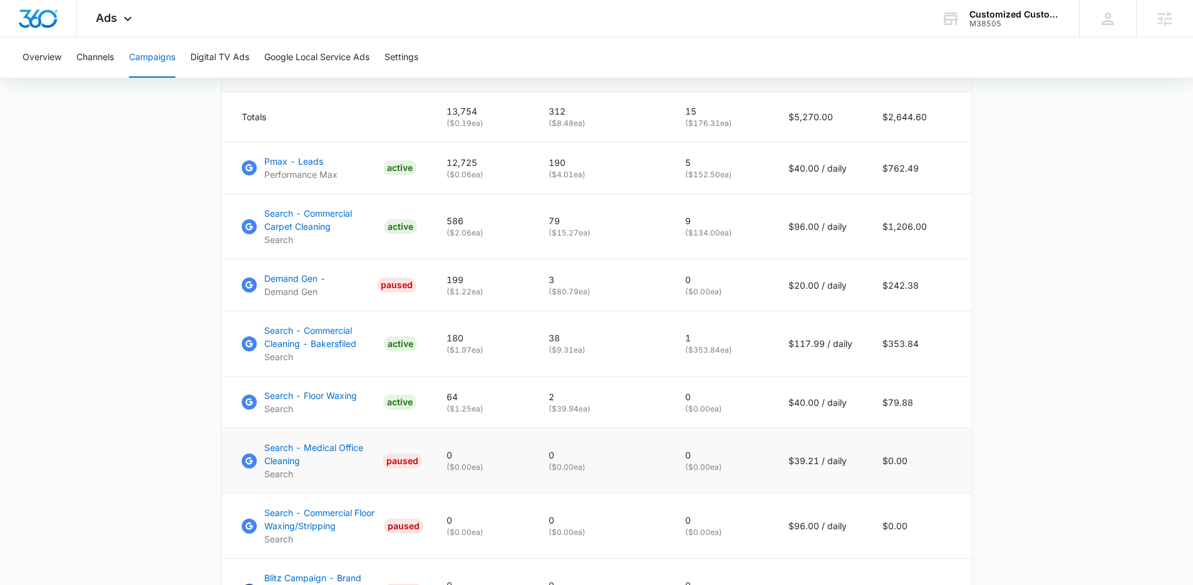
scroll to position [546, 0]
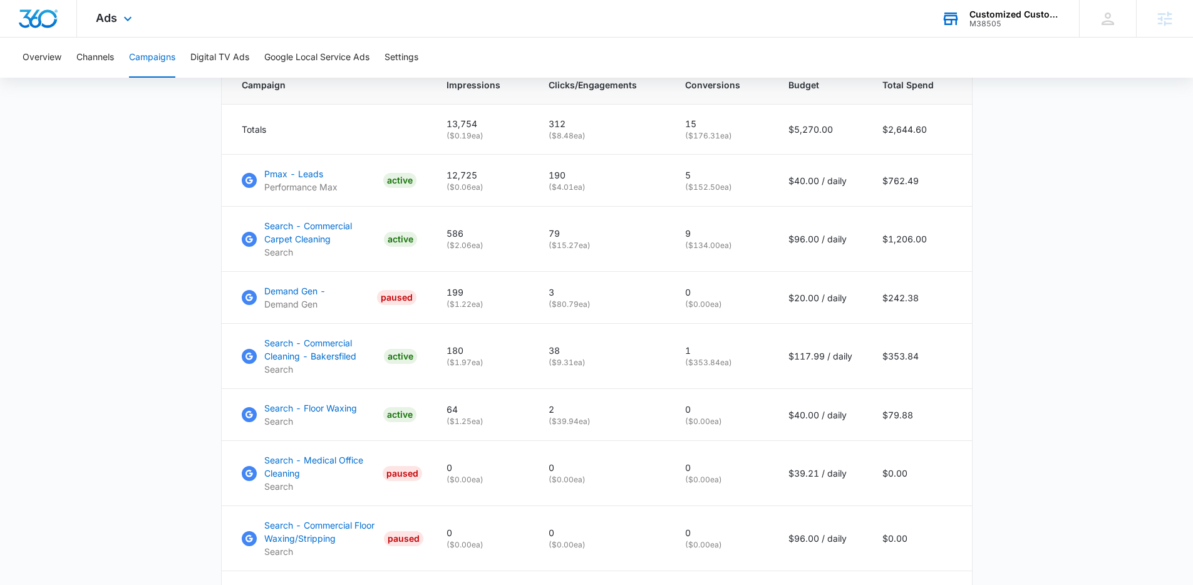
click at [1018, 29] on div "Customized Custodial Services M38505 Your Accounts View All" at bounding box center [1000, 18] width 157 height 37
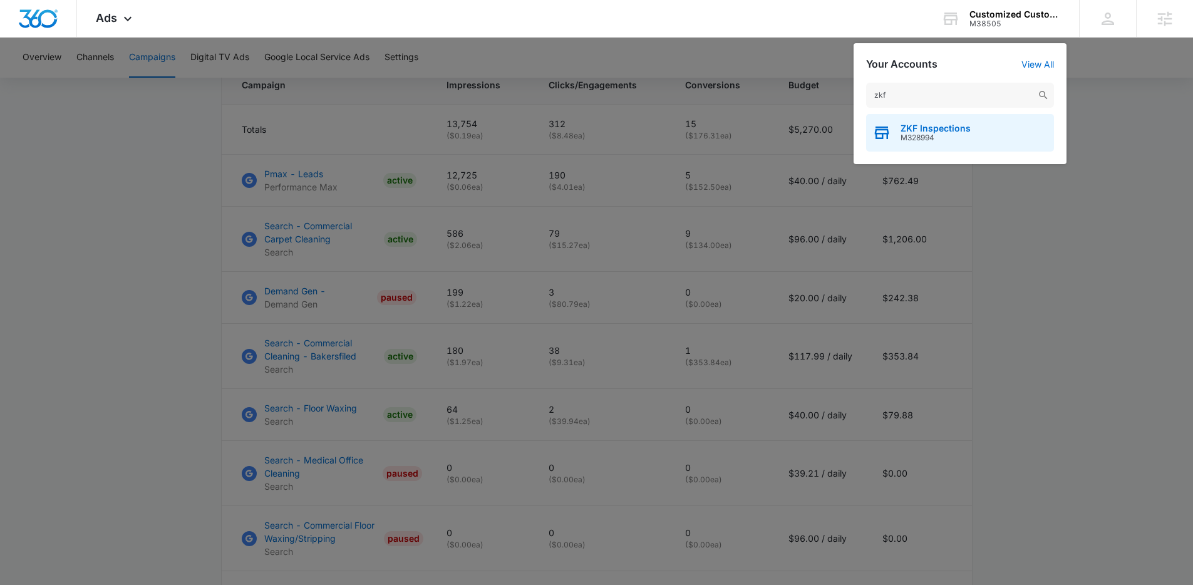
type input "zkf"
click at [928, 133] on span "M328994" at bounding box center [935, 137] width 70 height 9
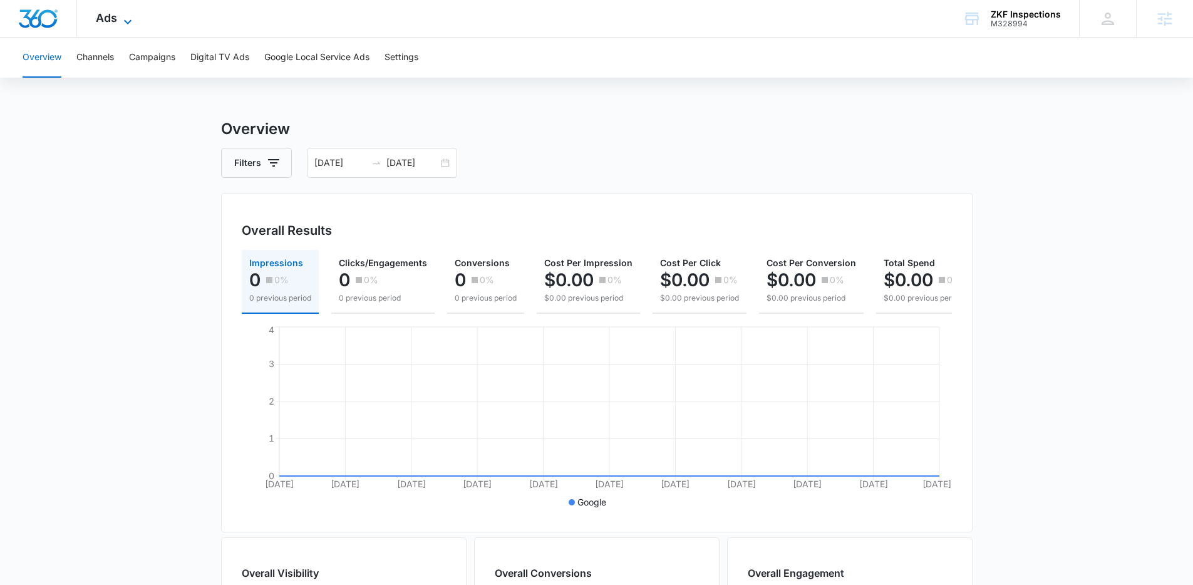
click at [122, 15] on icon at bounding box center [127, 21] width 15 height 15
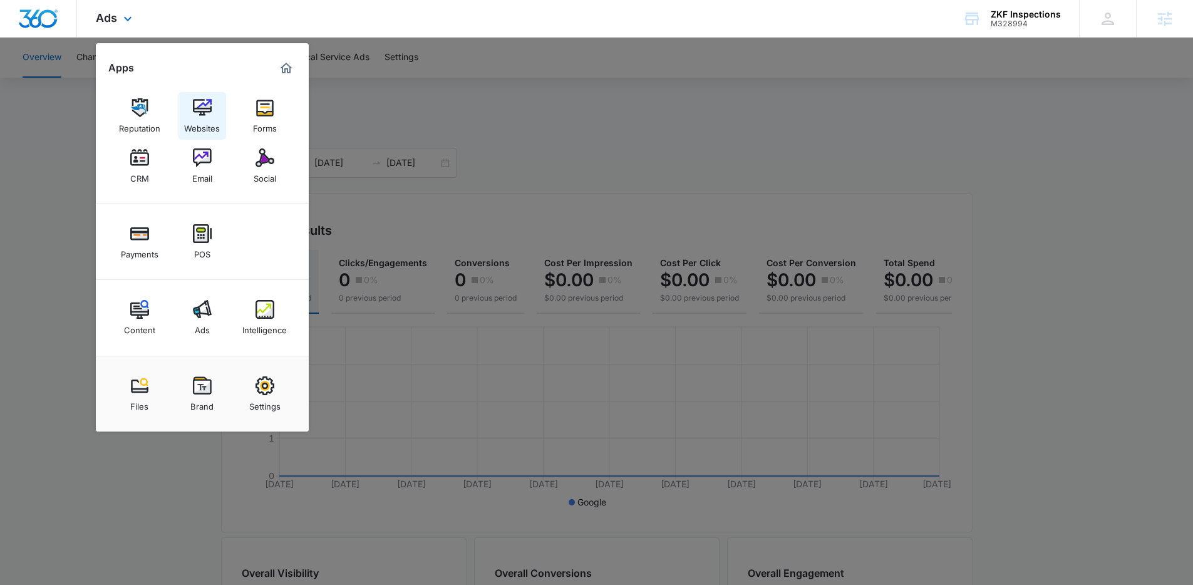
click at [200, 120] on div "Websites" at bounding box center [202, 125] width 36 height 16
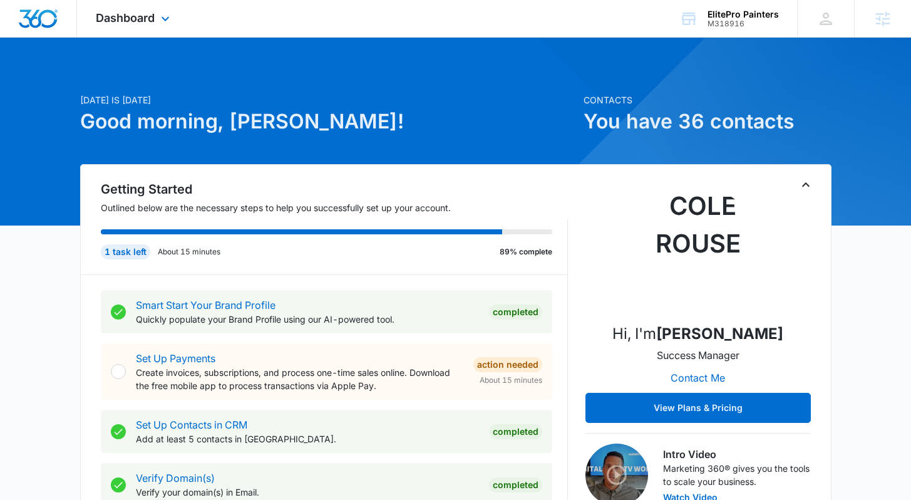
click at [170, 11] on div "Dashboard Apps Reputation Websites Forms CRM Email Social POS Content Ads Intel…" at bounding box center [134, 18] width 115 height 37
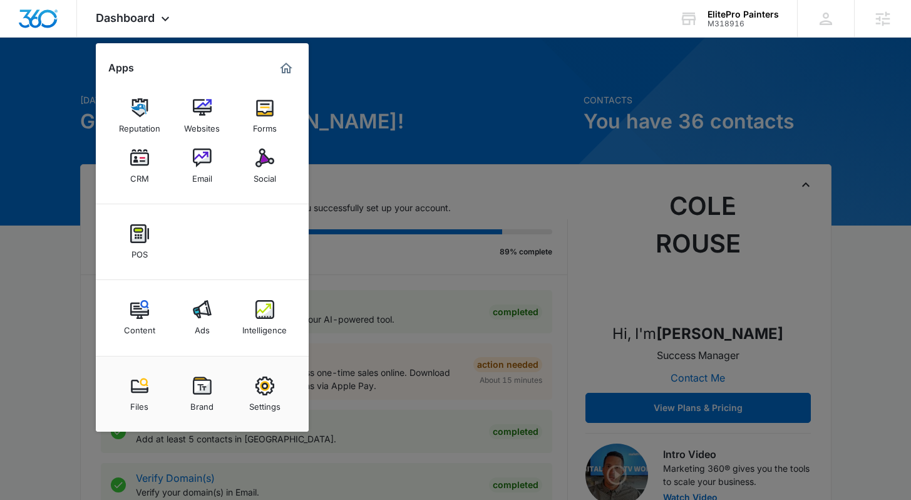
click at [219, 319] on link "Ads" at bounding box center [202, 318] width 48 height 48
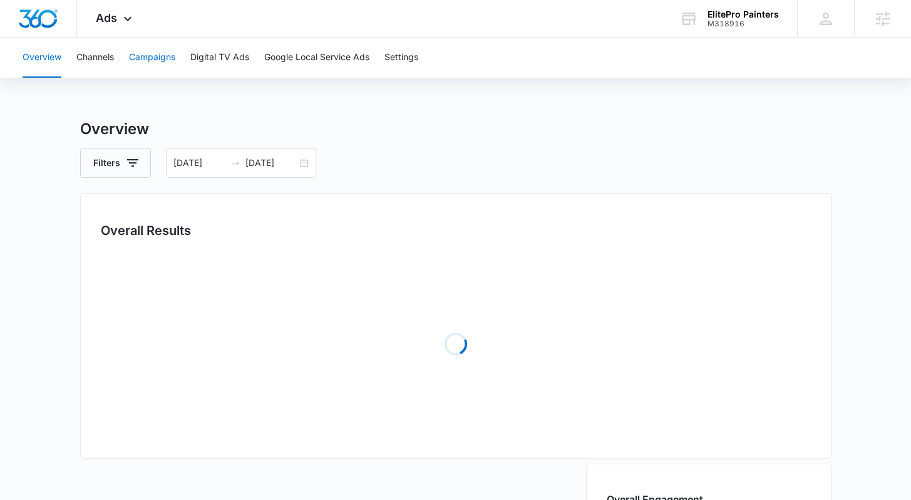
click at [138, 73] on button "Campaigns" at bounding box center [152, 58] width 46 height 40
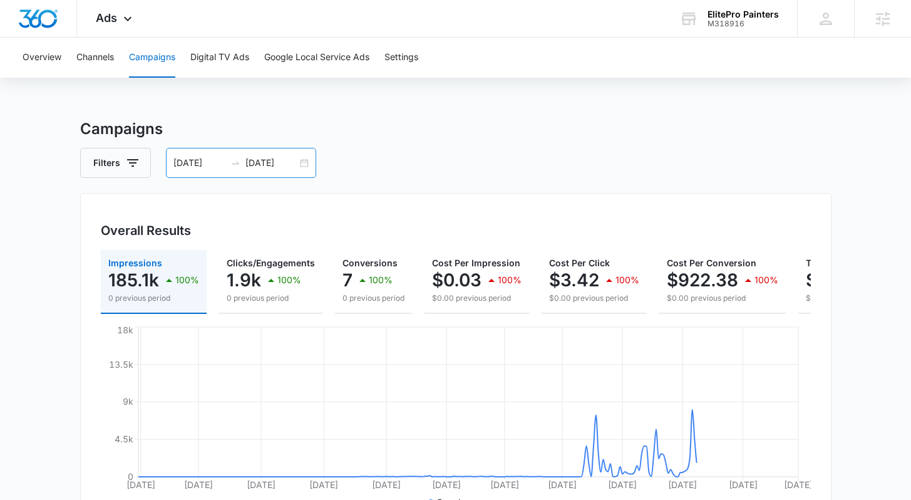
click at [231, 166] on icon "swap-right" at bounding box center [235, 163] width 10 height 10
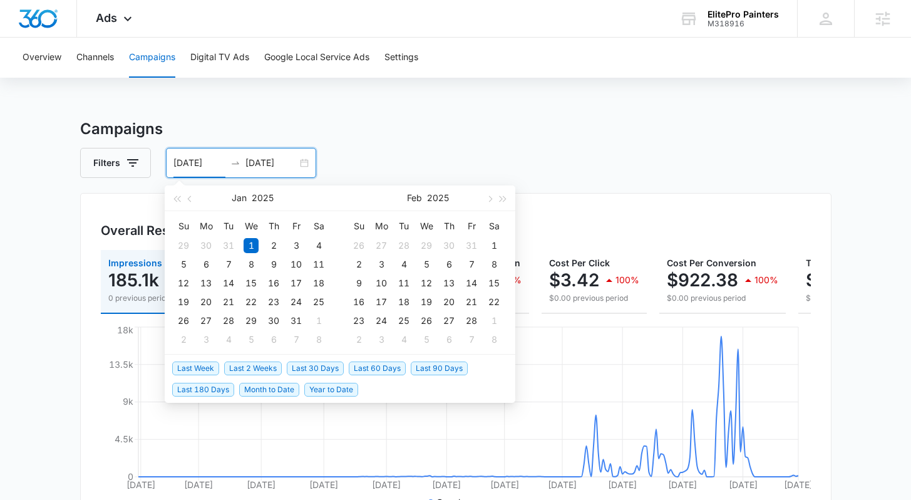
click at [227, 368] on span "Last 2 Weeks" at bounding box center [253, 368] width 58 height 14
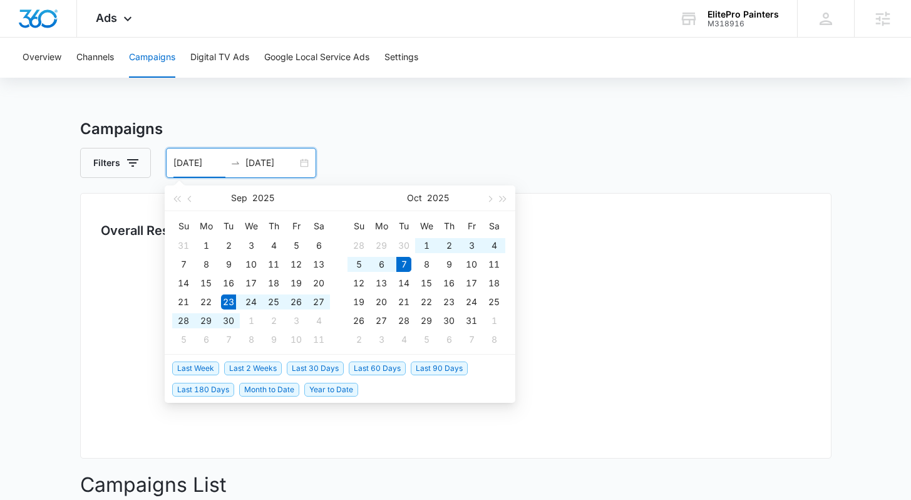
type input "09/23/2025"
type input "[DATE]"
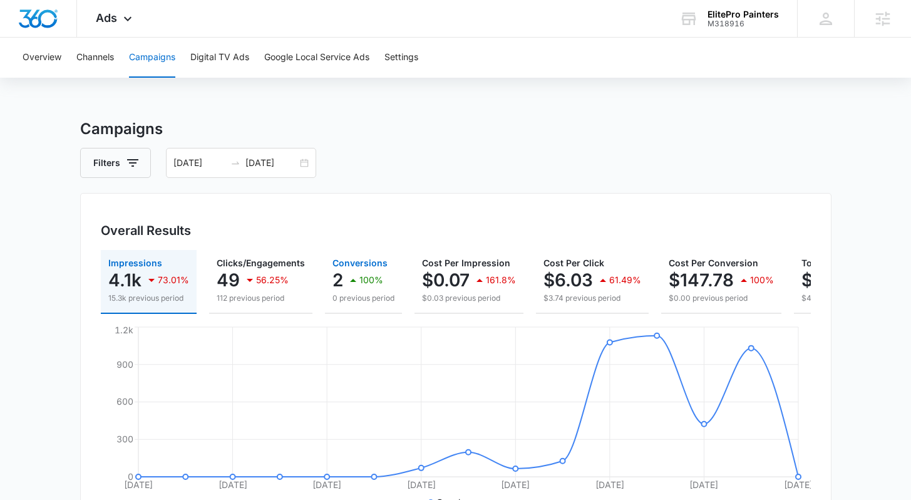
click at [337, 287] on p "2" at bounding box center [337, 280] width 11 height 20
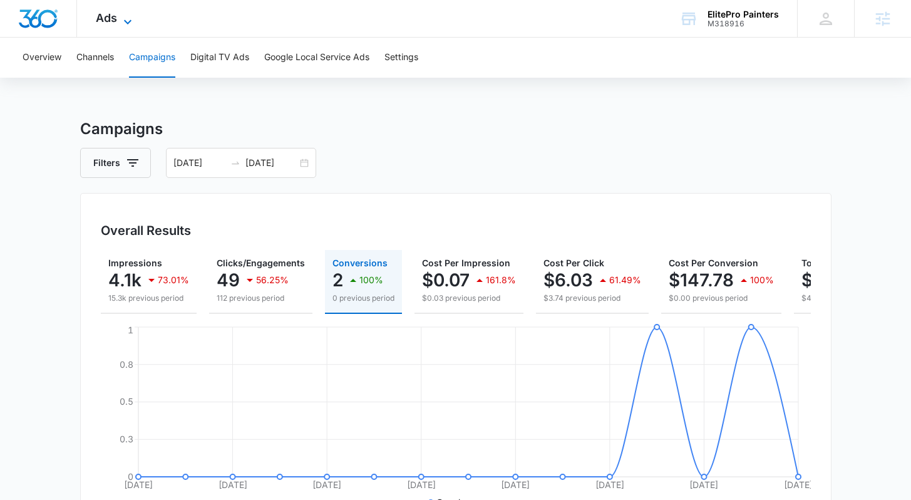
click at [114, 16] on span "Ads" at bounding box center [106, 17] width 21 height 13
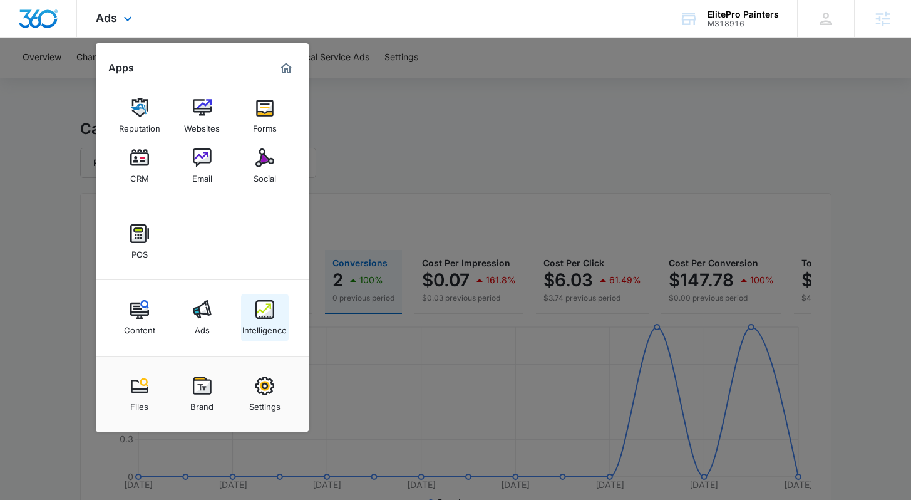
click at [273, 300] on img at bounding box center [264, 309] width 19 height 19
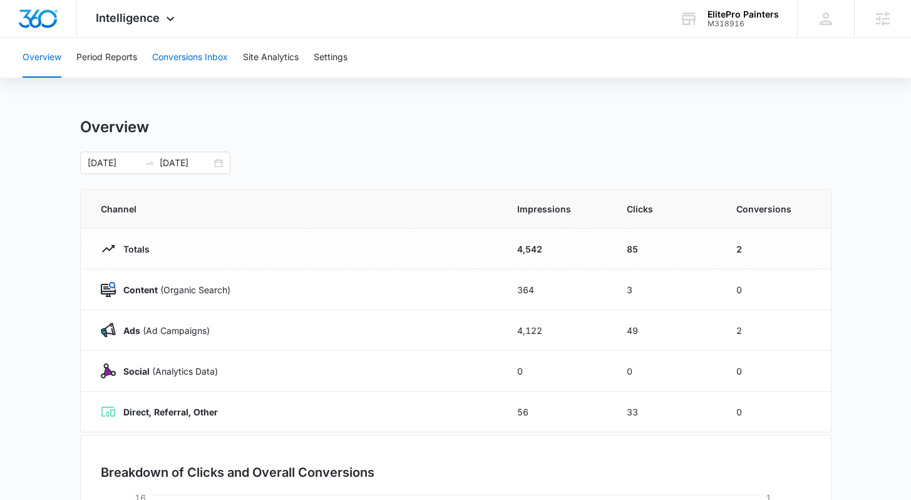
click at [207, 42] on button "Conversions Inbox" at bounding box center [190, 58] width 76 height 40
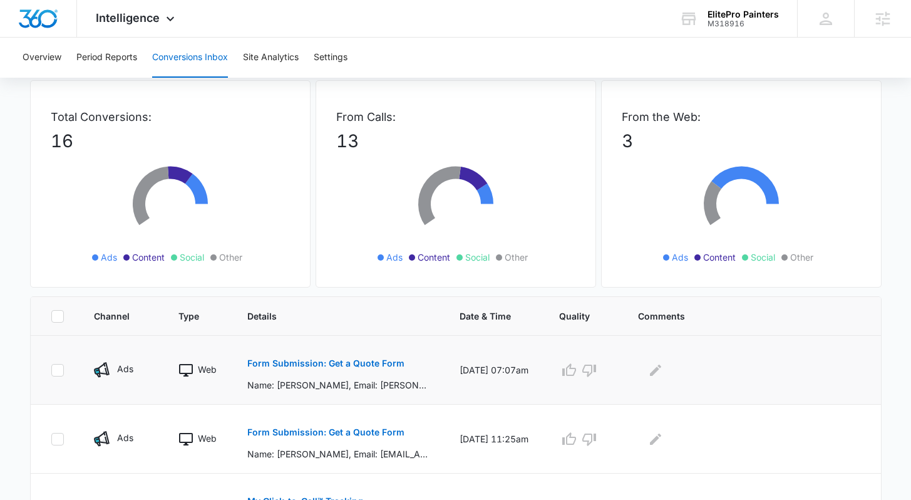
scroll to position [62, 0]
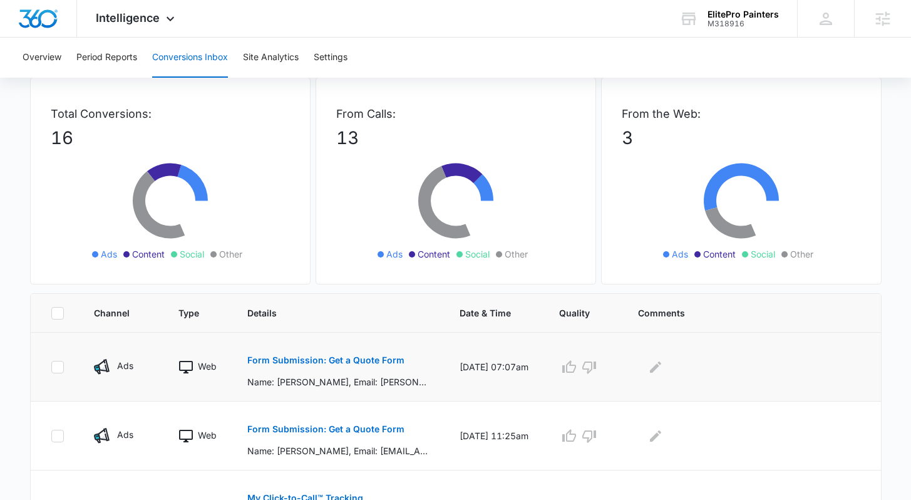
click at [292, 361] on p "Form Submission: Get a Quote Form" at bounding box center [325, 360] width 157 height 9
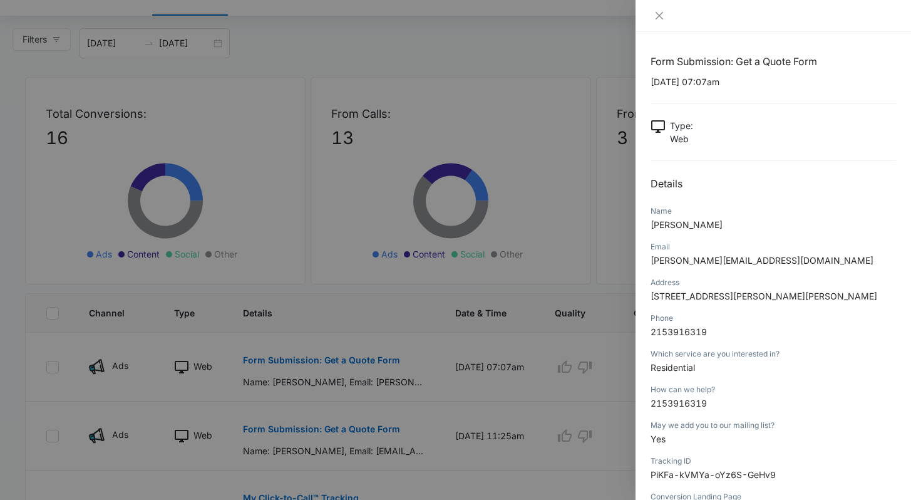
click at [483, 394] on div at bounding box center [455, 250] width 911 height 500
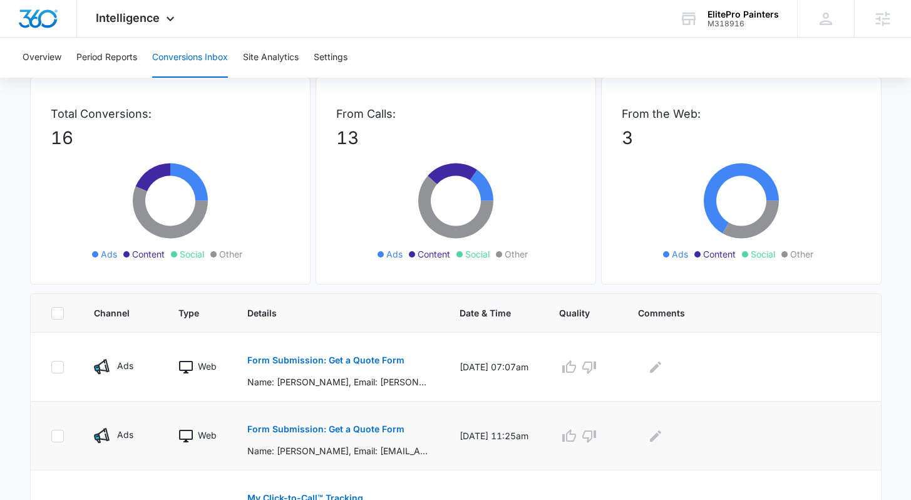
click at [337, 433] on button "Form Submission: Get a Quote Form" at bounding box center [325, 429] width 157 height 30
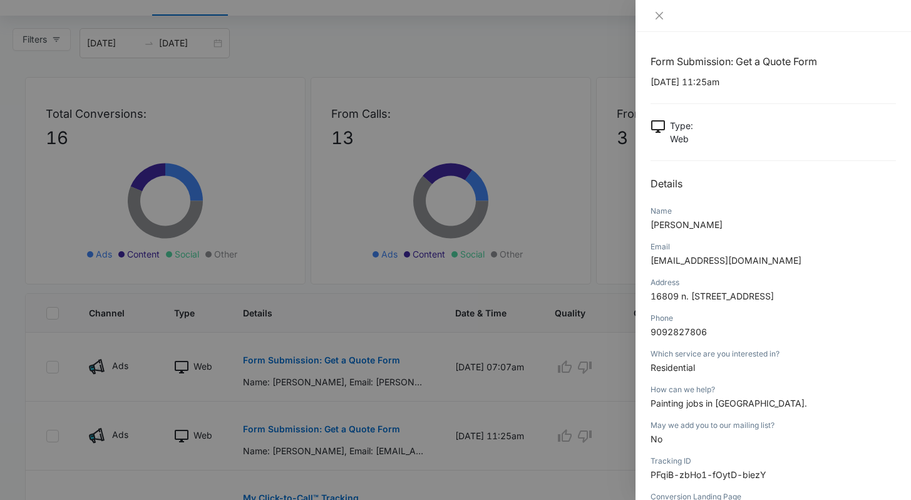
click at [471, 423] on div at bounding box center [455, 250] width 911 height 500
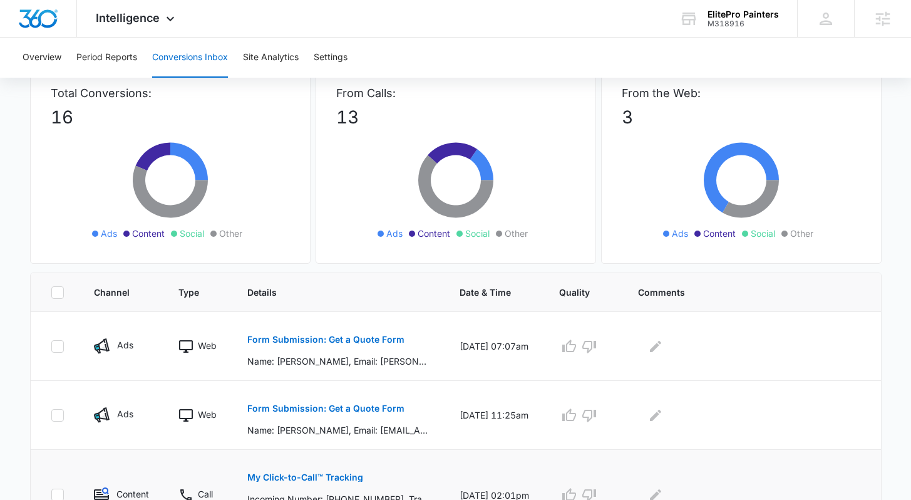
scroll to position [154, 0]
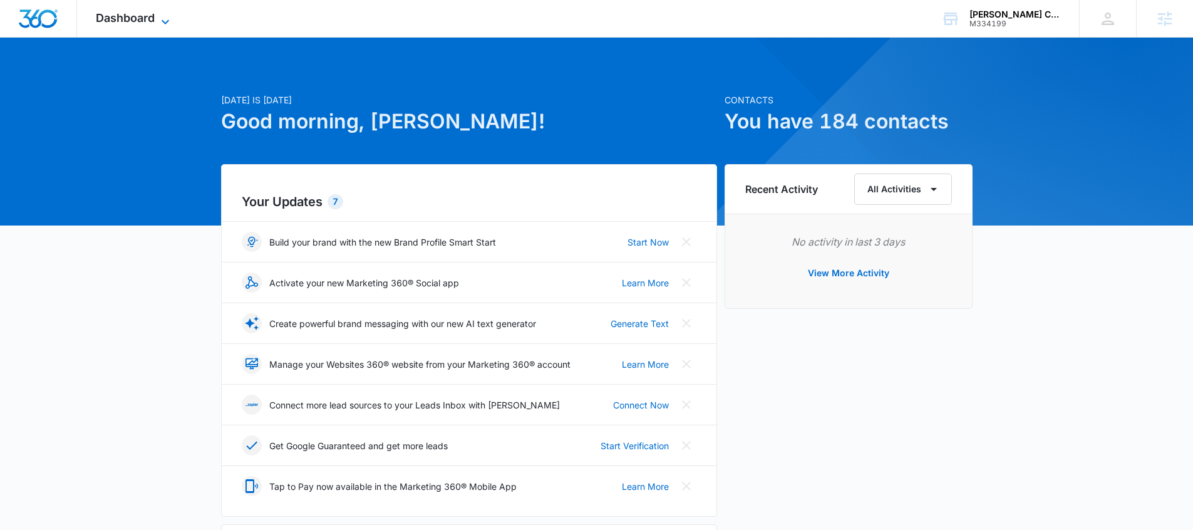
click at [172, 21] on icon at bounding box center [165, 21] width 15 height 15
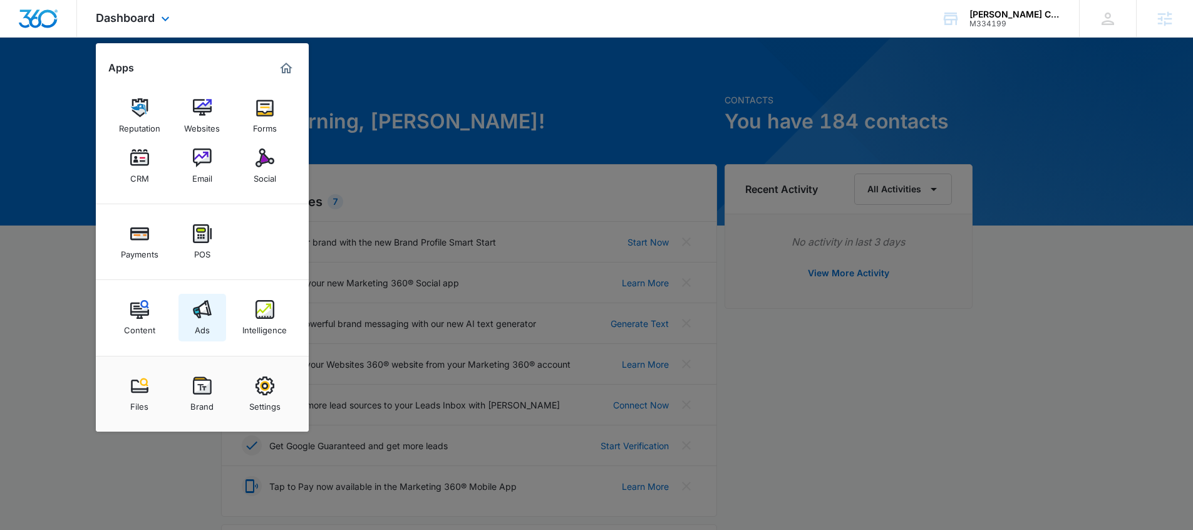
click at [205, 337] on link "Ads" at bounding box center [202, 318] width 48 height 48
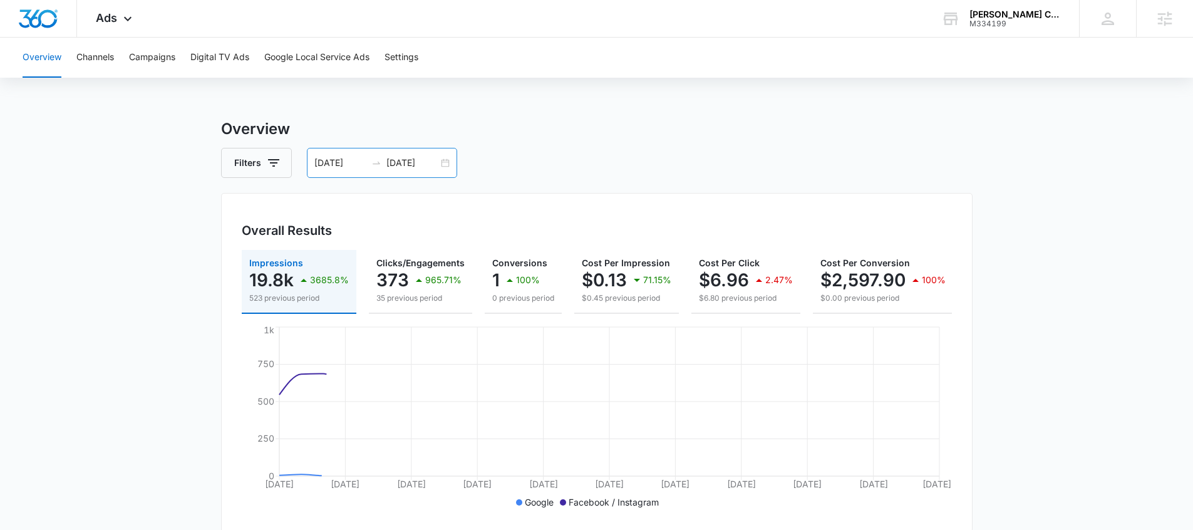
click at [351, 155] on div "08/31/2025 09/30/2025" at bounding box center [382, 163] width 150 height 30
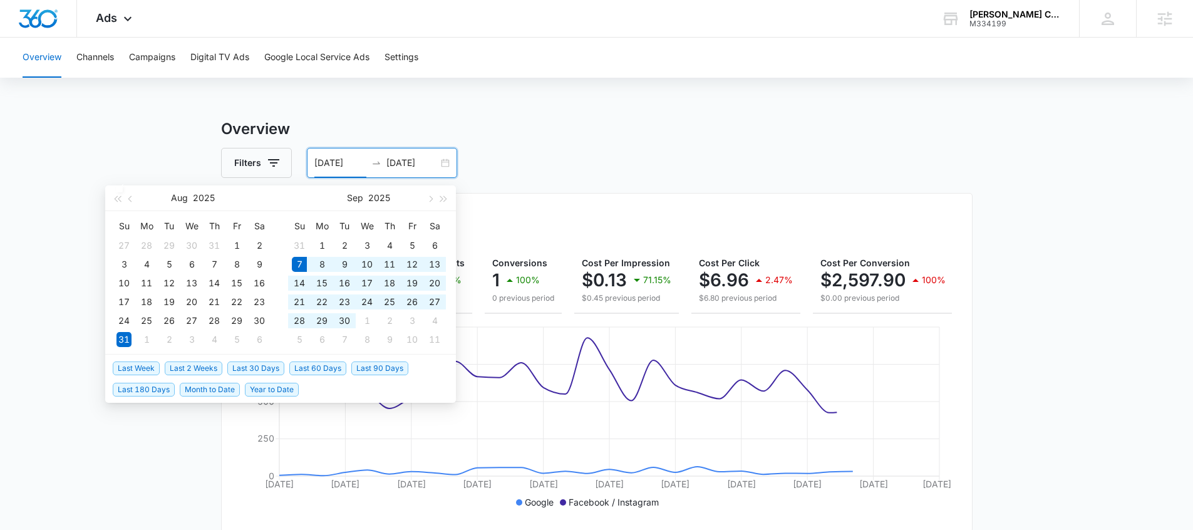
click at [260, 370] on span "Last 30 Days" at bounding box center [255, 368] width 57 height 14
type input "[DATE]"
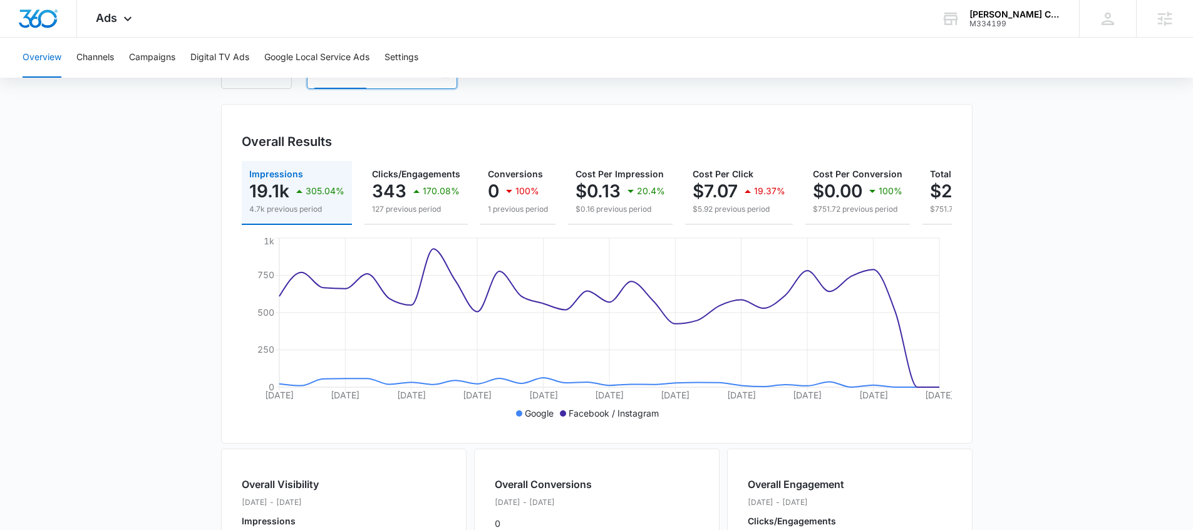
scroll to position [231, 0]
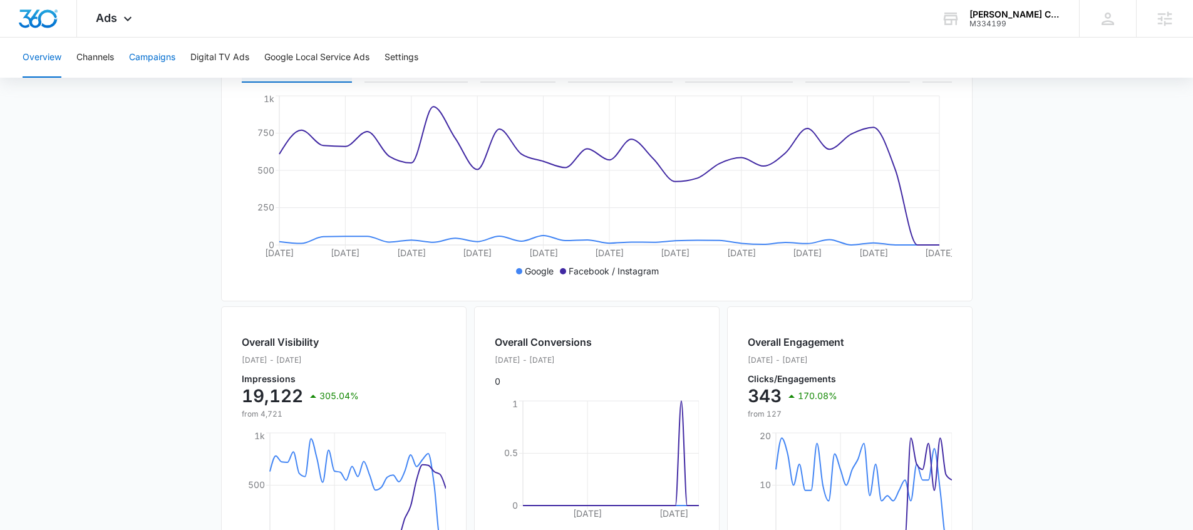
click at [153, 63] on button "Campaigns" at bounding box center [152, 58] width 46 height 40
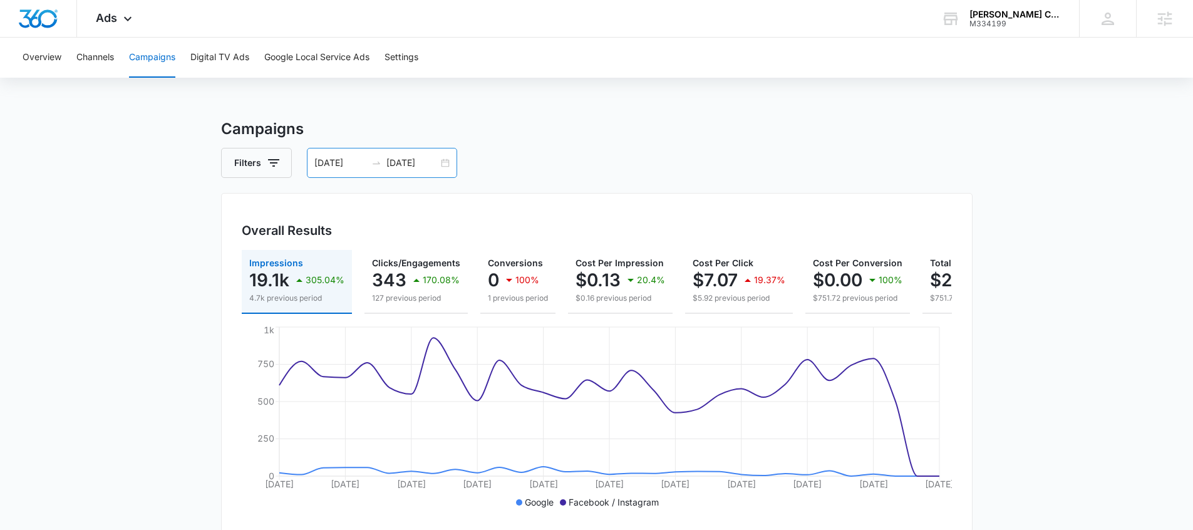
click at [351, 158] on input "09/07/2025" at bounding box center [340, 163] width 52 height 14
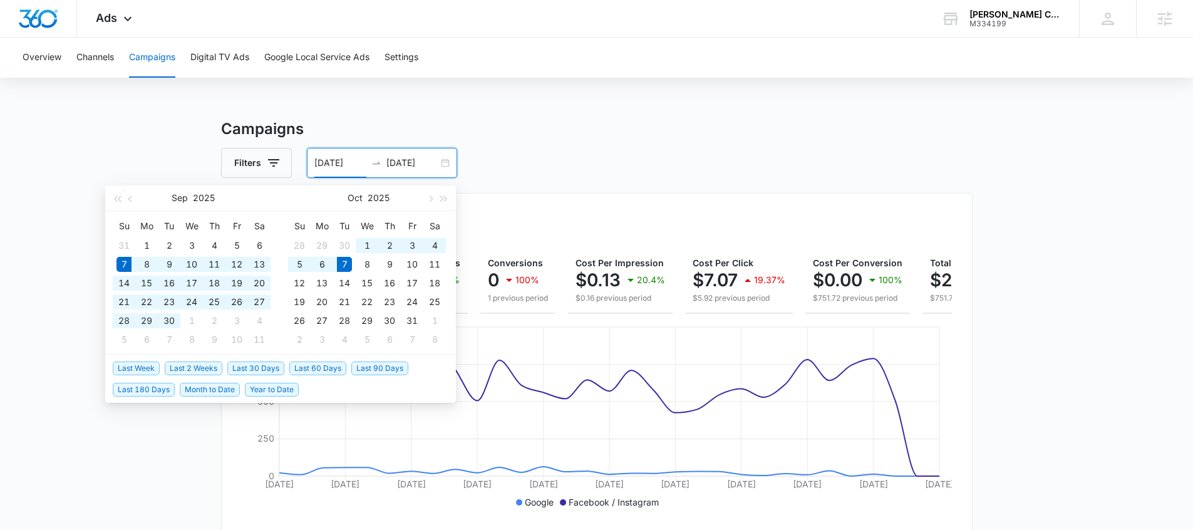
click at [306, 375] on li "Last 60 Days" at bounding box center [320, 367] width 62 height 21
click at [308, 368] on span "Last 60 Days" at bounding box center [317, 368] width 57 height 14
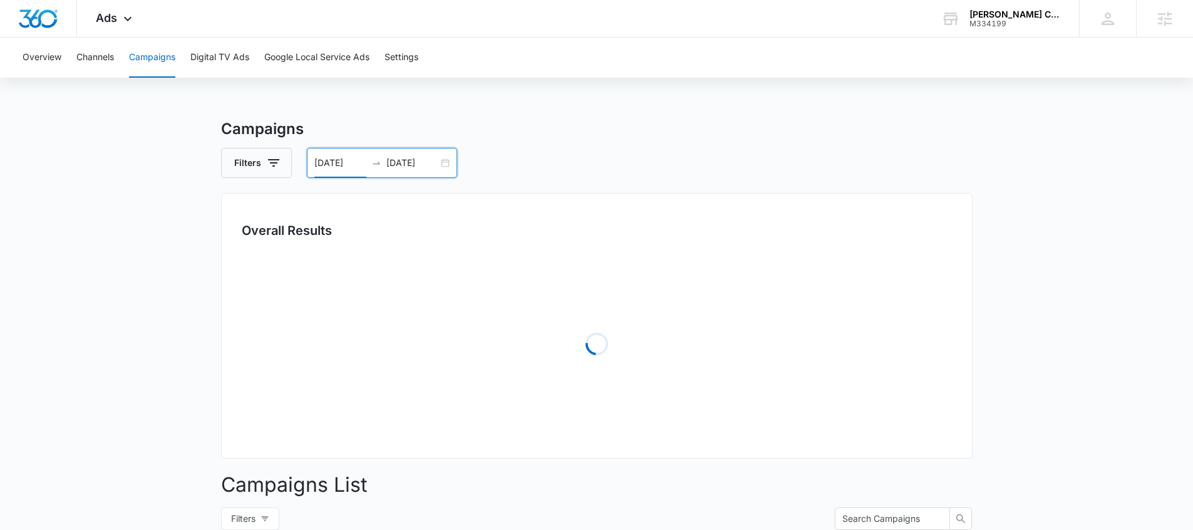
click at [575, 143] on div "Campaigns Filters 08/08/2025 10/07/2025 Overall Results Loading Campaigns List …" at bounding box center [596, 444] width 751 height 652
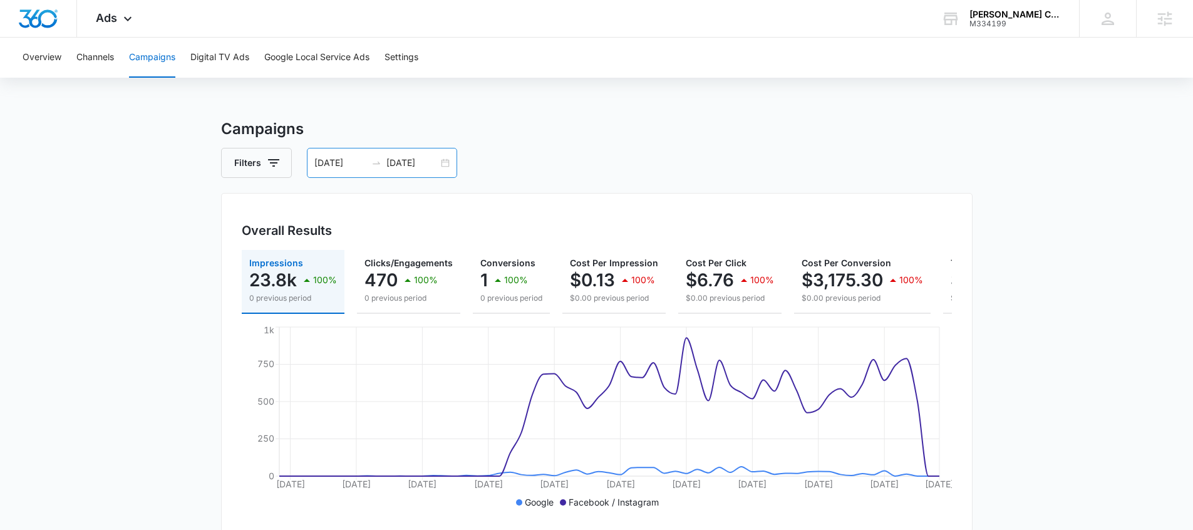
click at [321, 161] on input "08/08/2025" at bounding box center [340, 163] width 52 height 14
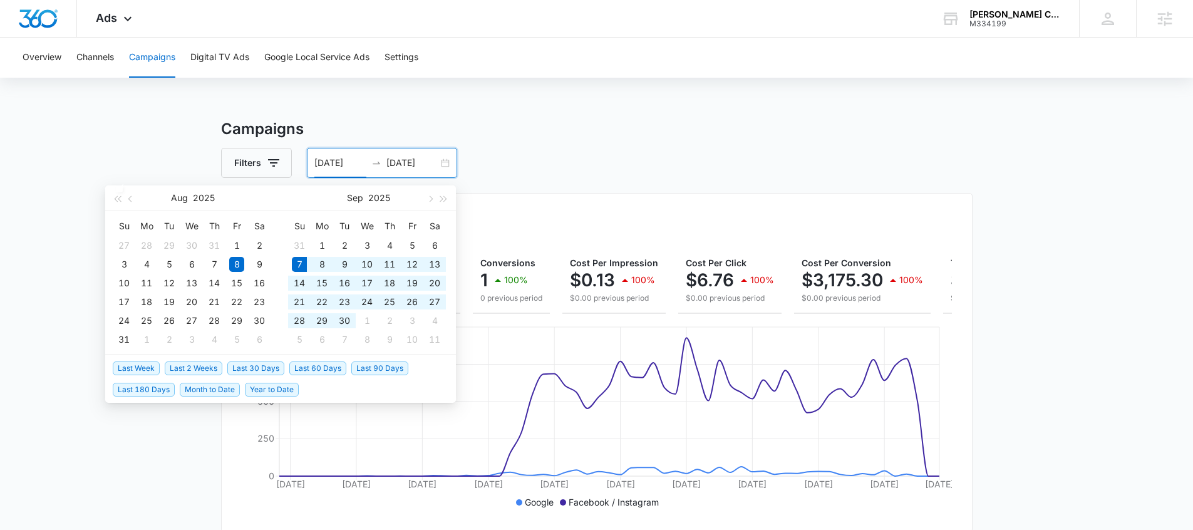
click at [269, 366] on span "Last 30 Days" at bounding box center [255, 368] width 57 height 14
type input "09/07/2025"
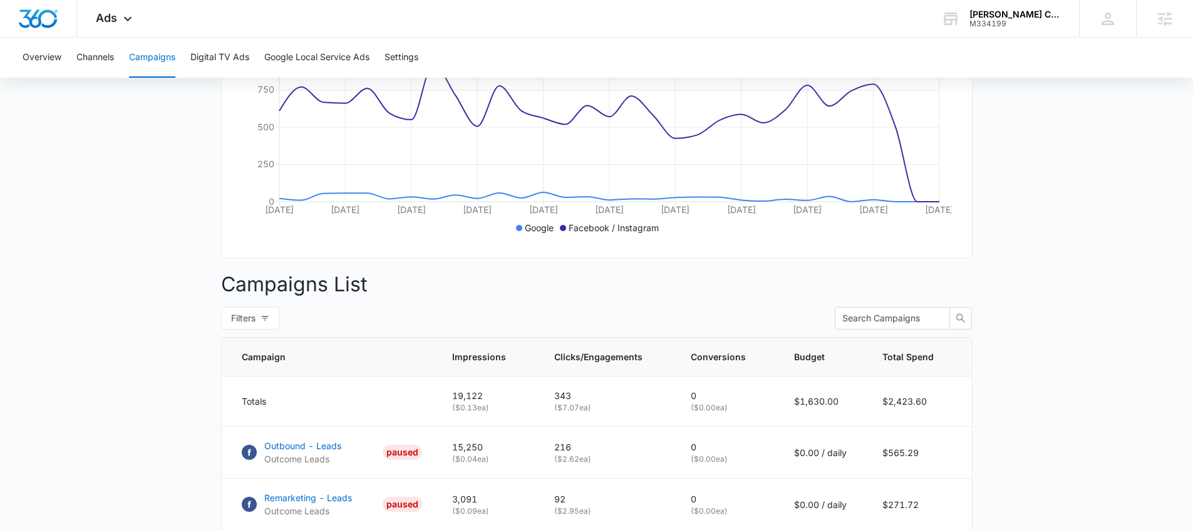
scroll to position [476, 0]
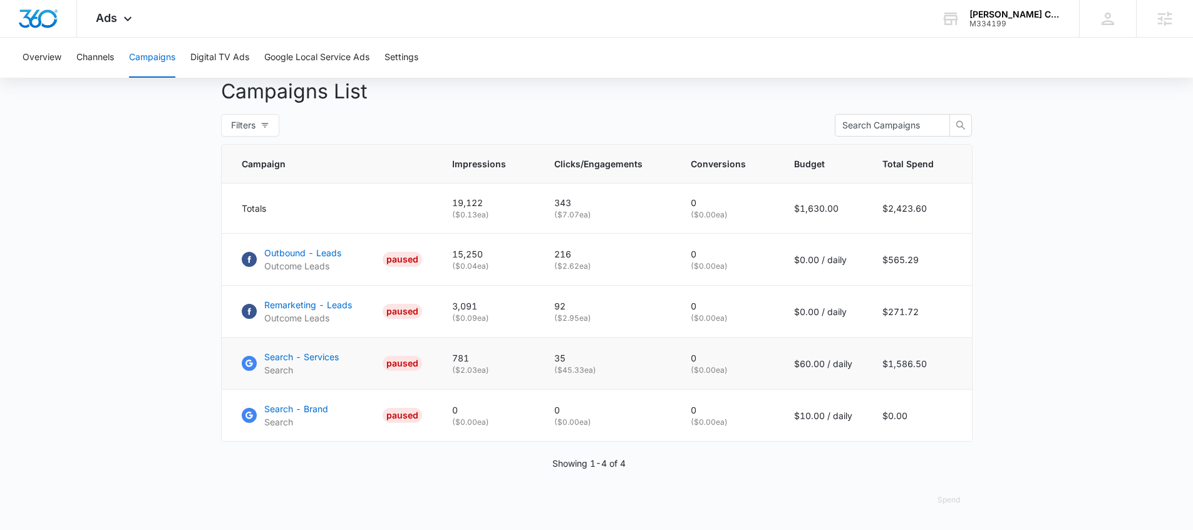
drag, startPoint x: 557, startPoint y: 373, endPoint x: 550, endPoint y: 371, distance: 6.4
click at [550, 371] on td "35 ( $45.33 ea)" at bounding box center [607, 363] width 136 height 52
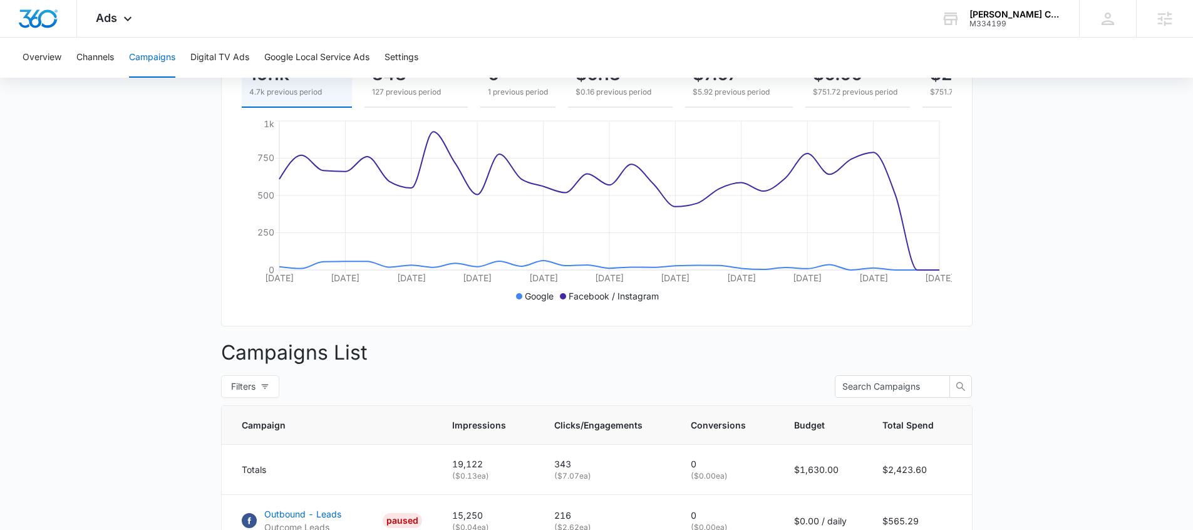
scroll to position [138, 0]
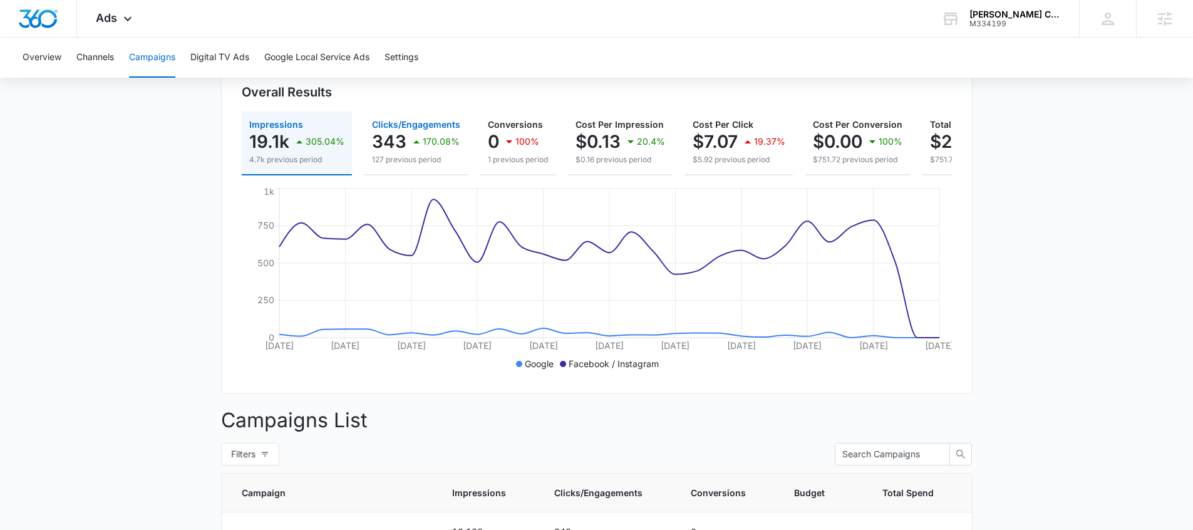
click at [415, 157] on p "127 previous period" at bounding box center [416, 159] width 88 height 11
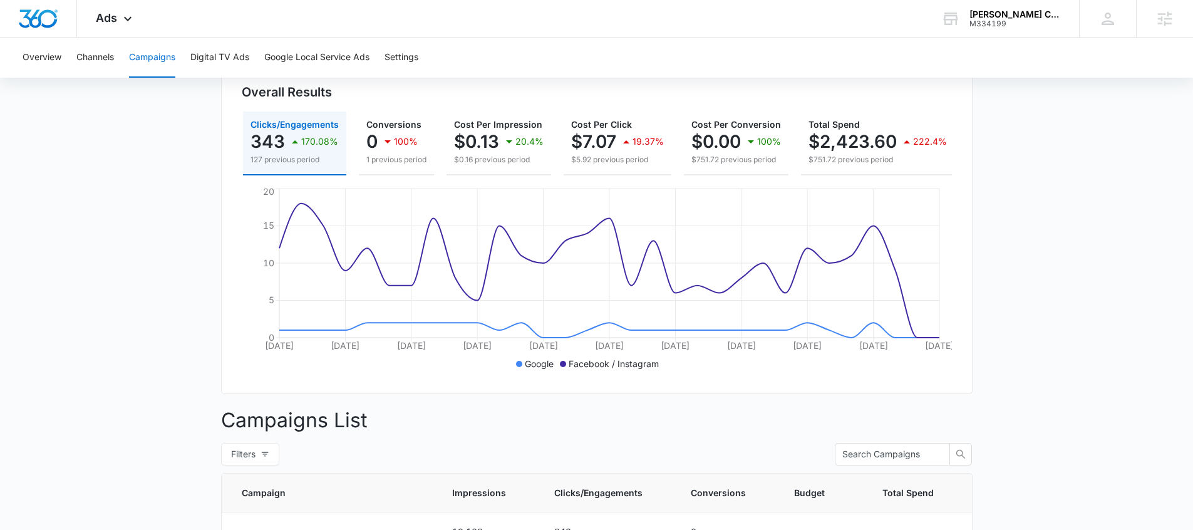
scroll to position [0, 129]
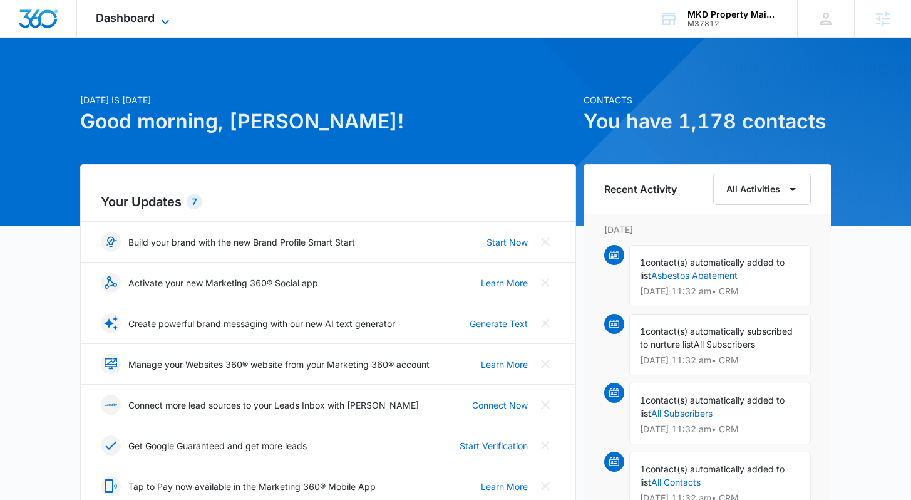
click at [158, 16] on icon at bounding box center [165, 21] width 15 height 15
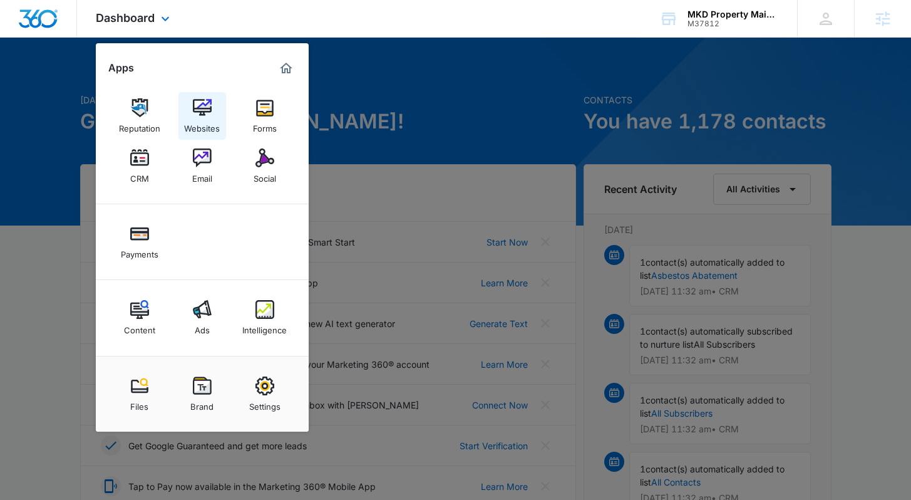
click at [207, 116] on img at bounding box center [202, 107] width 19 height 19
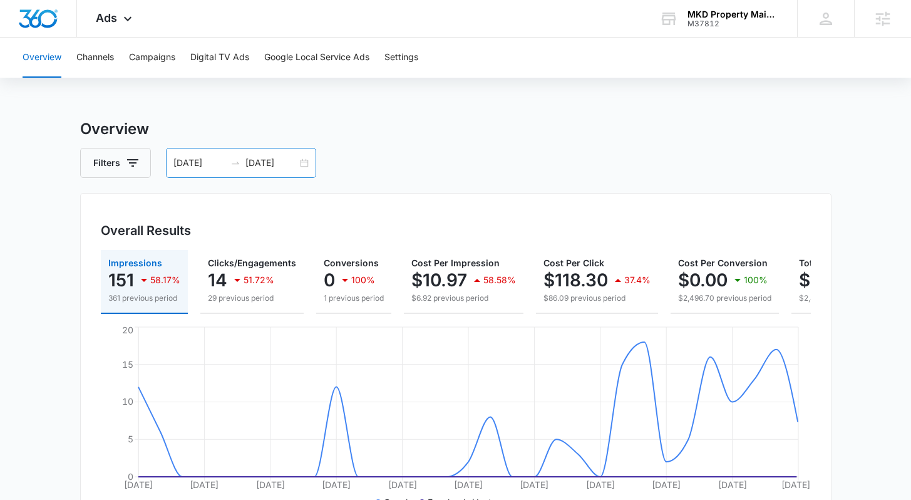
click at [237, 162] on icon "swap-right" at bounding box center [235, 163] width 10 height 10
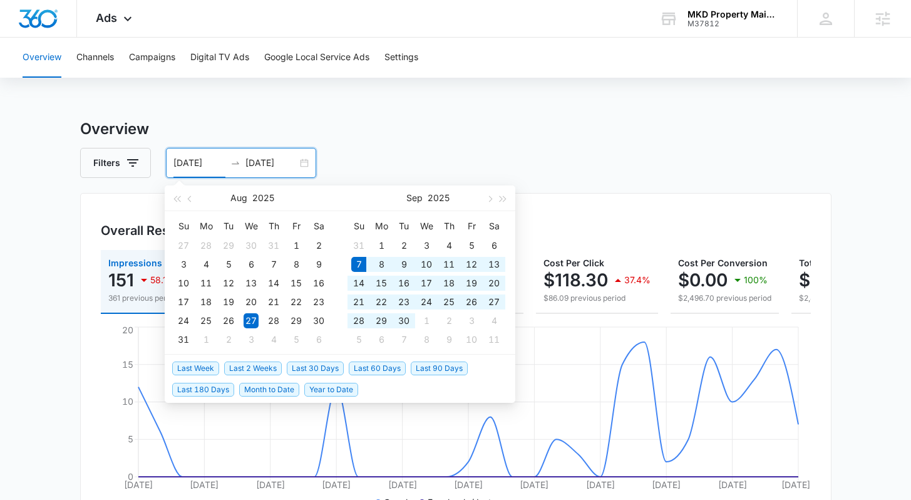
click at [309, 372] on span "Last 30 Days" at bounding box center [315, 368] width 57 height 14
type input "[DATE]"
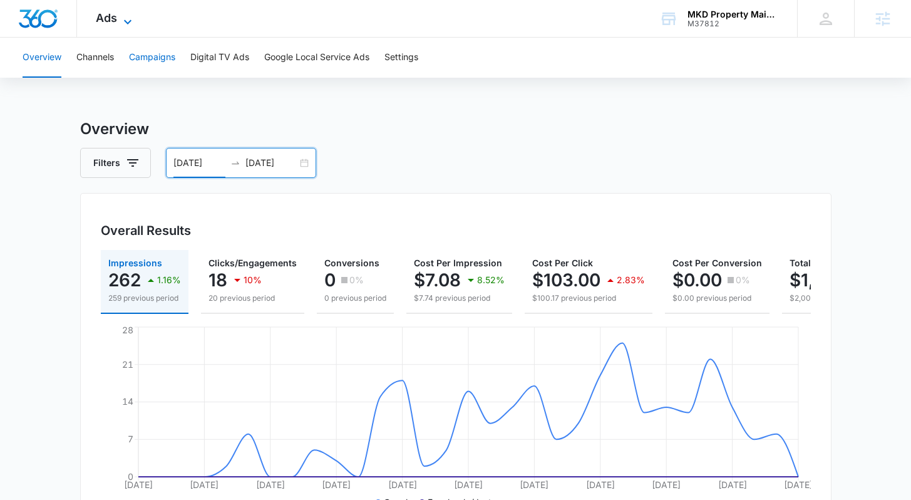
drag, startPoint x: 148, startPoint y: 44, endPoint x: 128, endPoint y: 23, distance: 29.7
click at [148, 44] on button "Campaigns" at bounding box center [152, 58] width 46 height 40
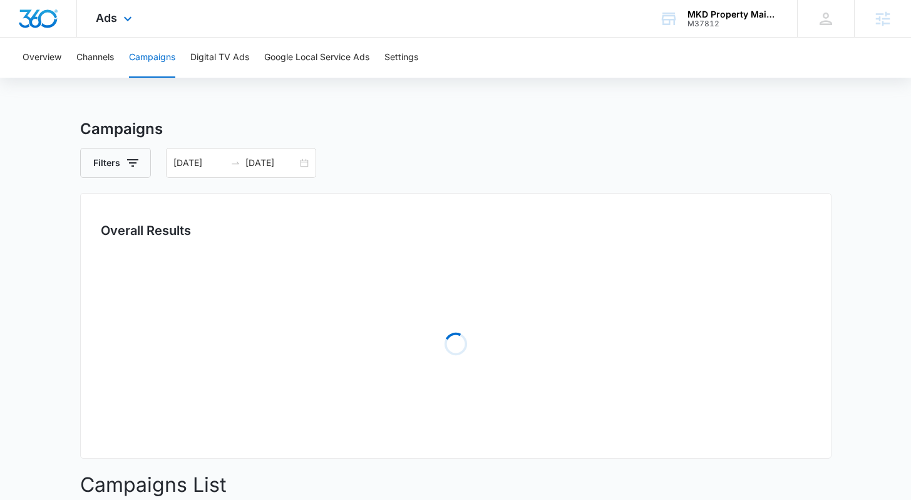
click at [118, 14] on div "Ads Apps Reputation Websites Forms CRM Email Social Payments Content Ads Intell…" at bounding box center [115, 18] width 77 height 37
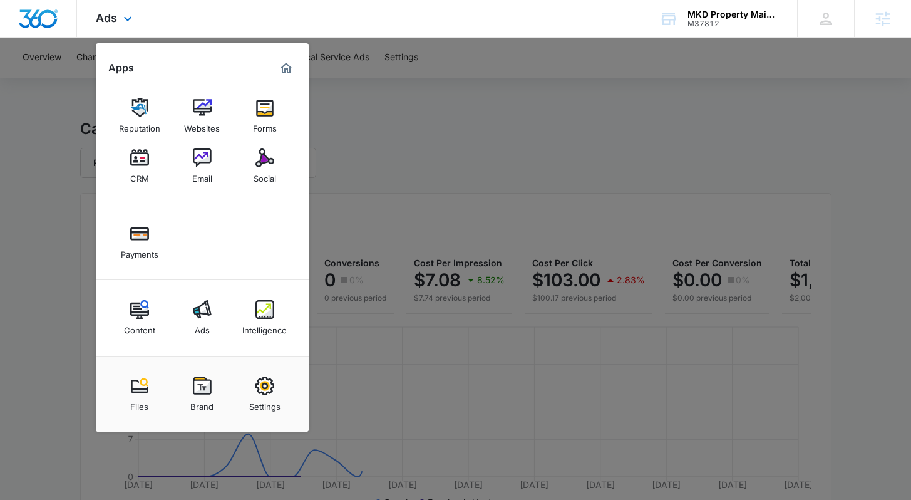
click at [270, 342] on div "Content Ads Intelligence" at bounding box center [202, 318] width 213 height 76
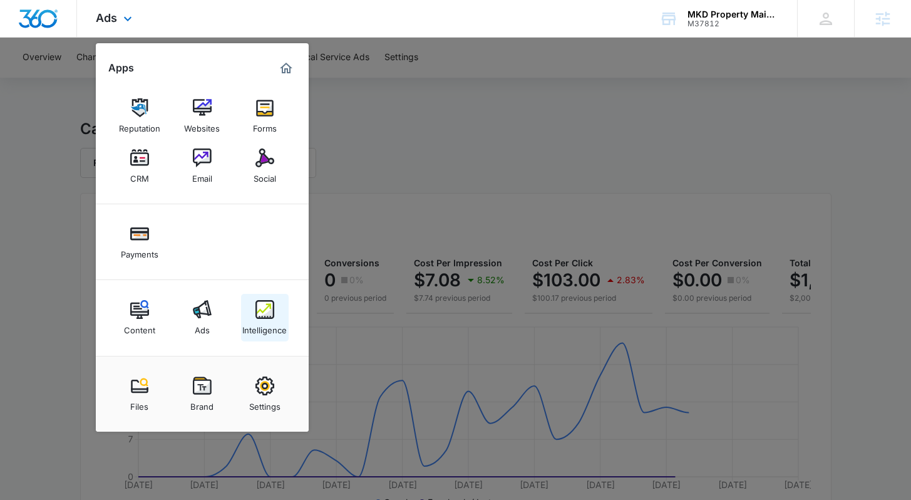
click at [265, 331] on div "Intelligence" at bounding box center [264, 327] width 44 height 16
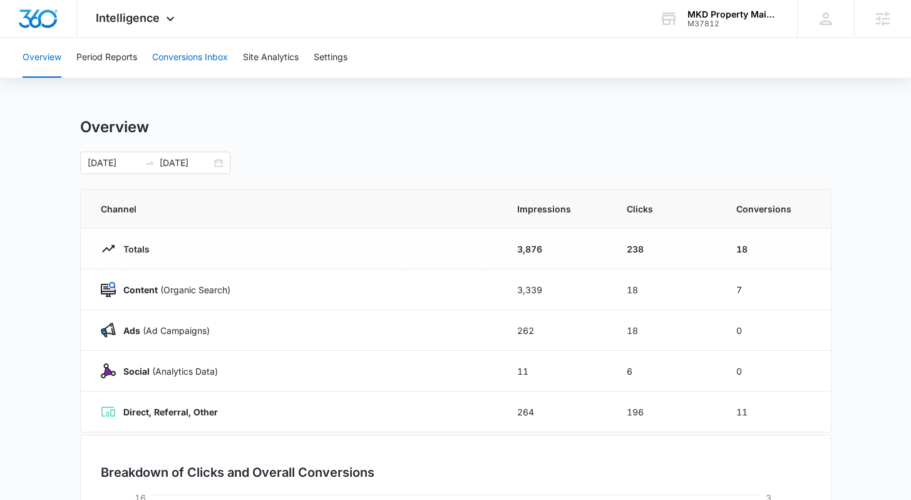
click at [182, 71] on button "Conversions Inbox" at bounding box center [190, 58] width 76 height 40
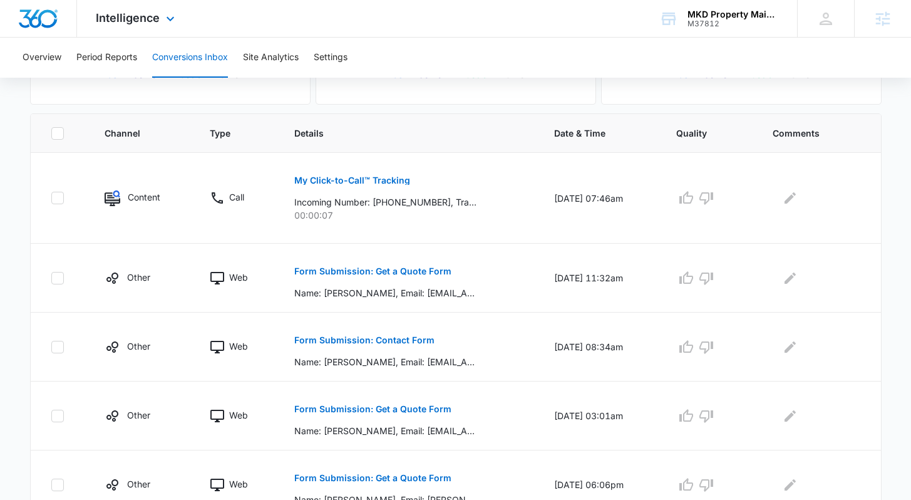
scroll to position [147, 0]
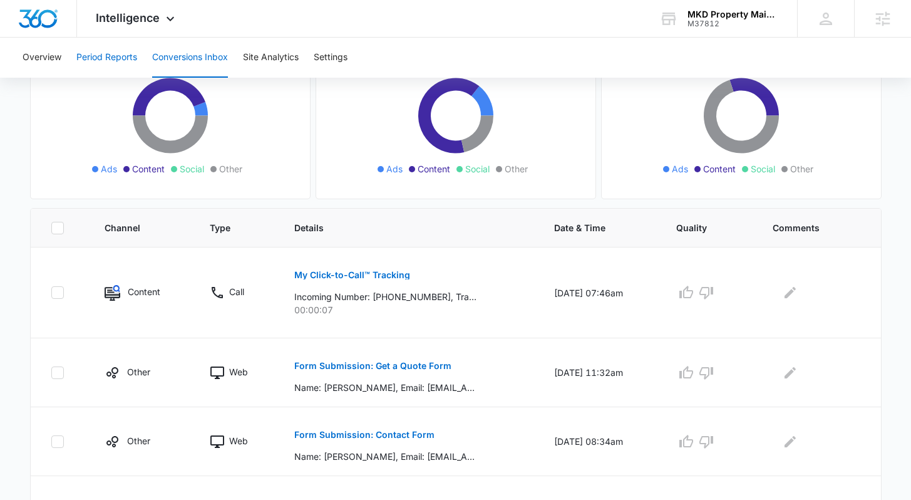
click at [132, 57] on button "Period Reports" at bounding box center [106, 58] width 61 height 40
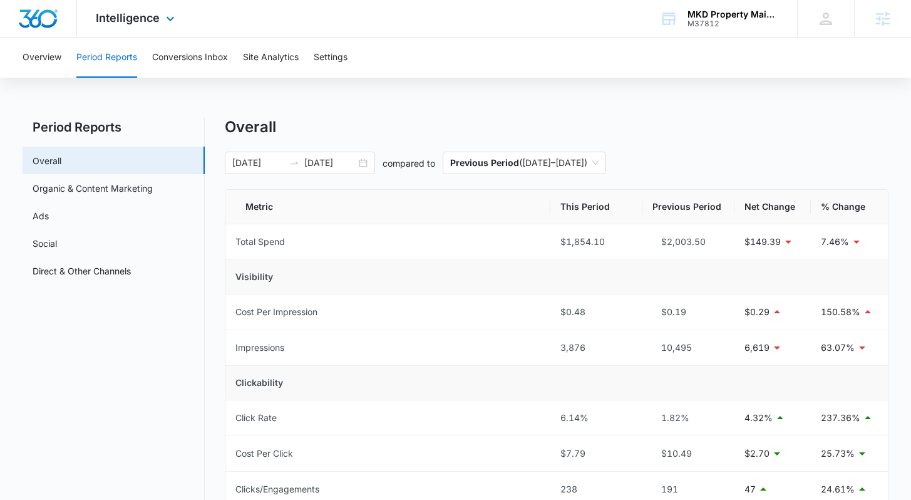
drag, startPoint x: 157, startPoint y: 28, endPoint x: 156, endPoint y: 120, distance: 92.0
click at [157, 27] on div "Intelligence Apps Reputation Websites Forms CRM Email Social Payments Content A…" at bounding box center [137, 18] width 120 height 37
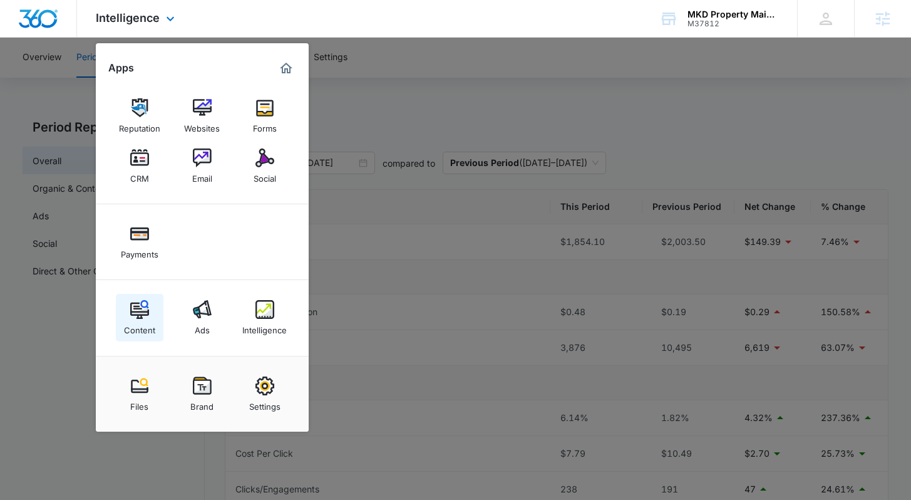
click at [140, 334] on div "Content" at bounding box center [139, 327] width 31 height 16
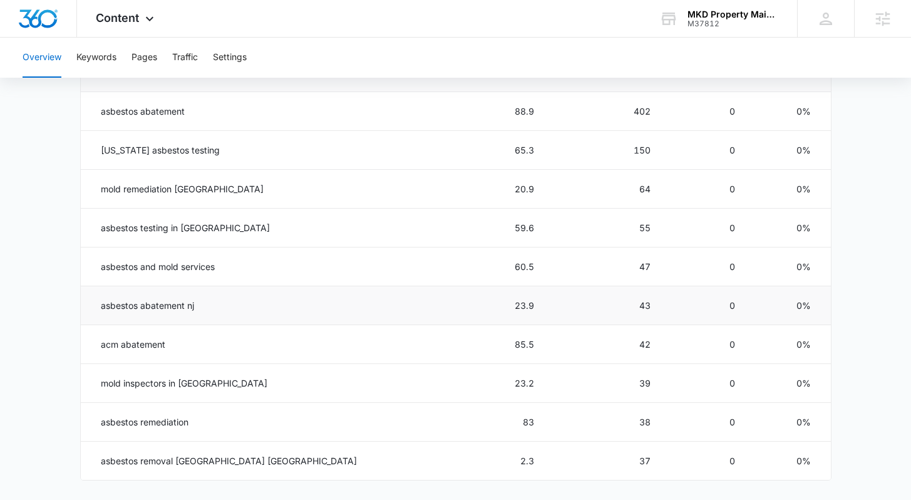
scroll to position [600, 0]
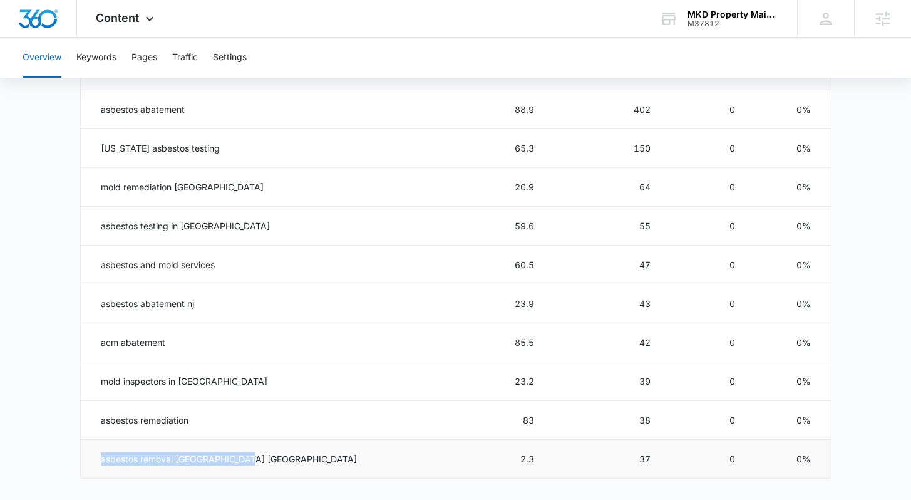
drag, startPoint x: 229, startPoint y: 456, endPoint x: 84, endPoint y: 452, distance: 145.3
click at [84, 452] on td "asbestos removal [GEOGRAPHIC_DATA] [GEOGRAPHIC_DATA]" at bounding box center [246, 459] width 331 height 39
copy td "asbestos removal [GEOGRAPHIC_DATA] [GEOGRAPHIC_DATA]"
click at [152, 23] on icon at bounding box center [149, 21] width 15 height 15
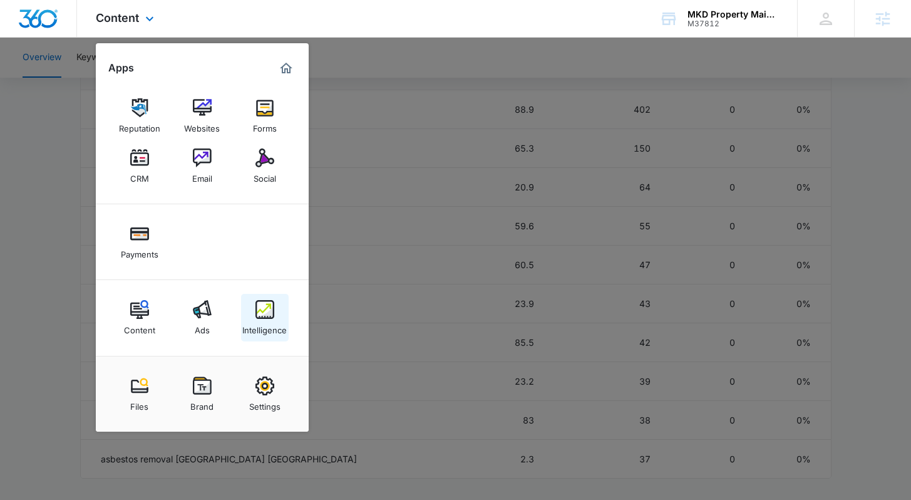
click at [253, 299] on link "Intelligence" at bounding box center [265, 318] width 48 height 48
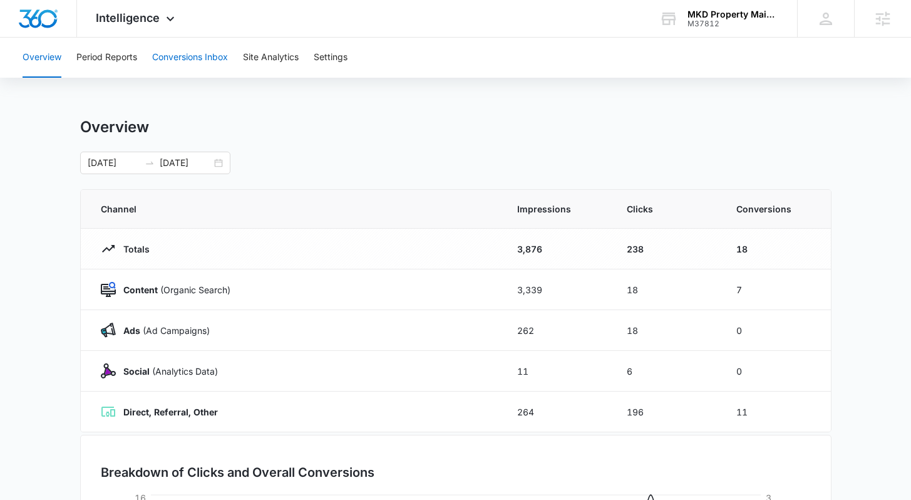
click at [213, 53] on button "Conversions Inbox" at bounding box center [190, 58] width 76 height 40
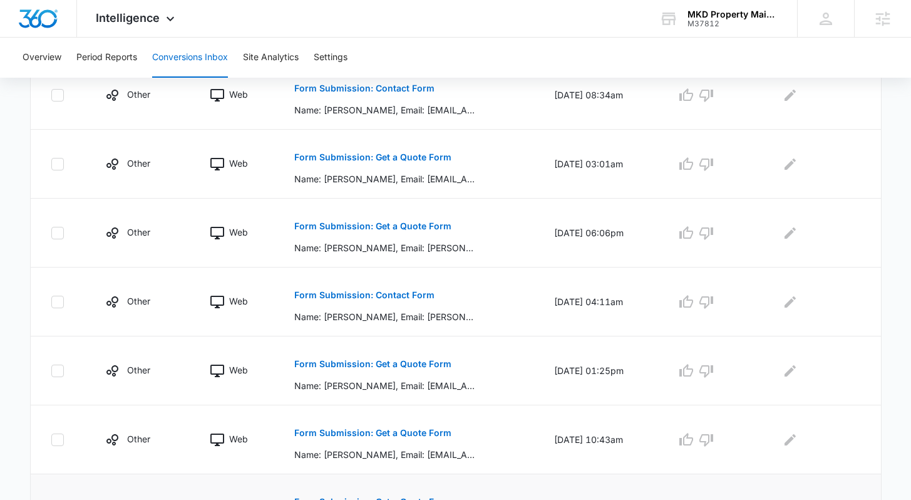
scroll to position [644, 0]
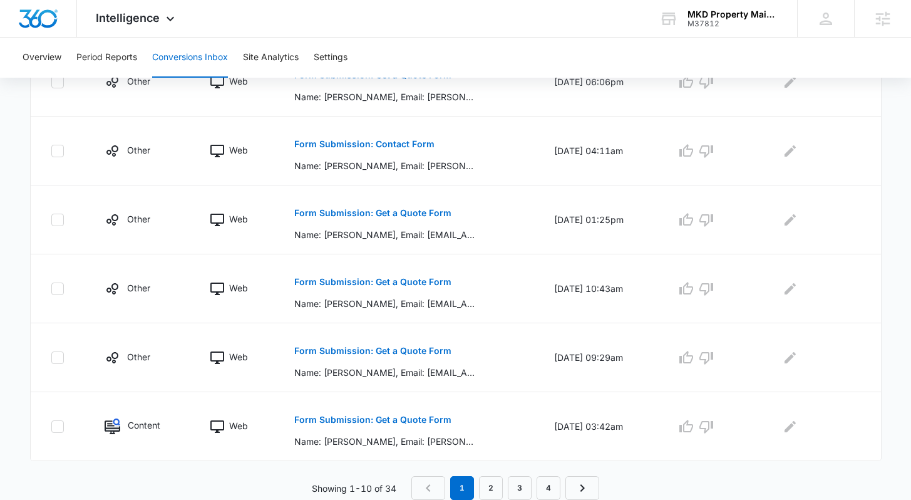
click at [504, 493] on nav "1 2 3 4" at bounding box center [505, 488] width 188 height 24
click at [495, 490] on link "2" at bounding box center [491, 488] width 24 height 24
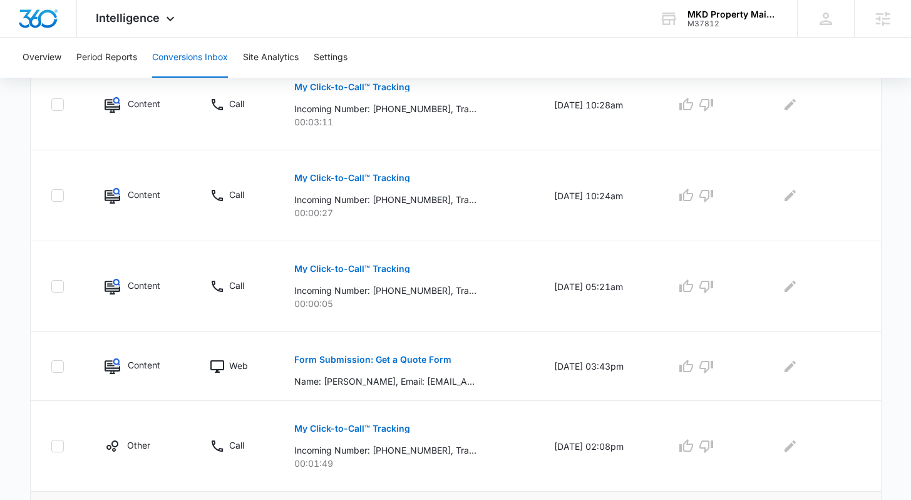
scroll to position [776, 0]
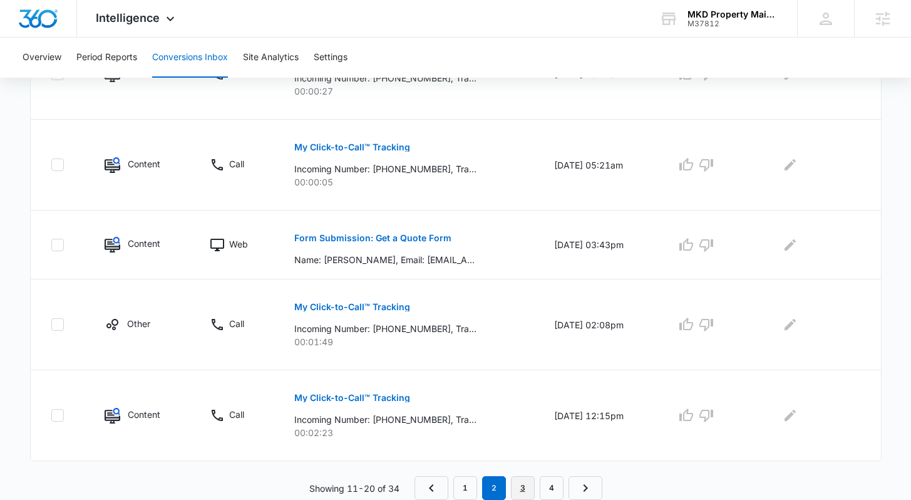
click at [513, 488] on link "3" at bounding box center [523, 488] width 24 height 24
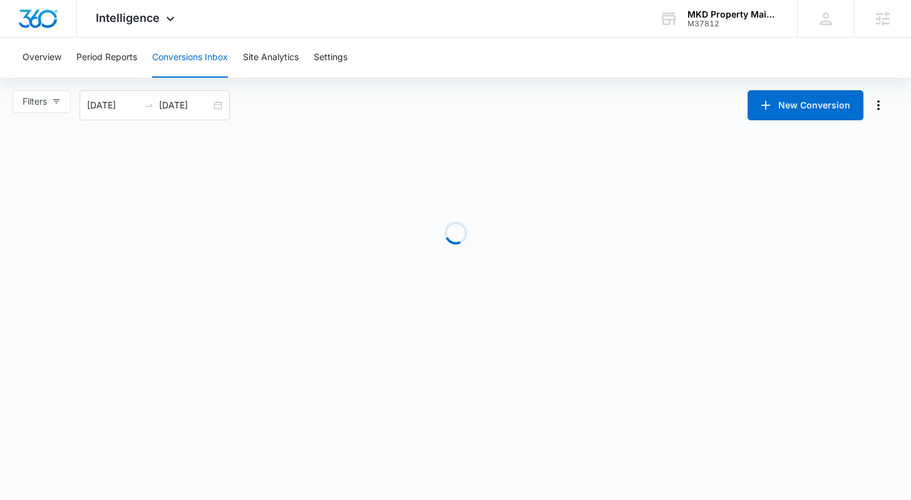
scroll to position [0, 0]
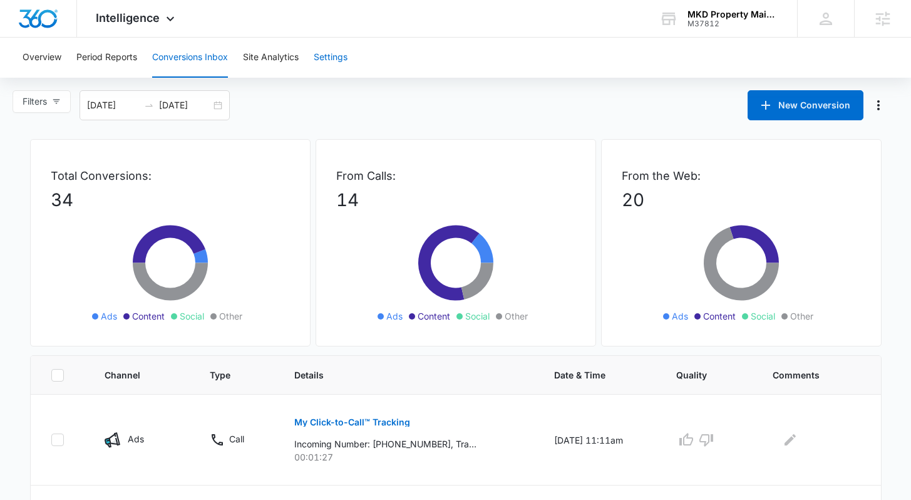
click at [341, 58] on button "Settings" at bounding box center [331, 58] width 34 height 40
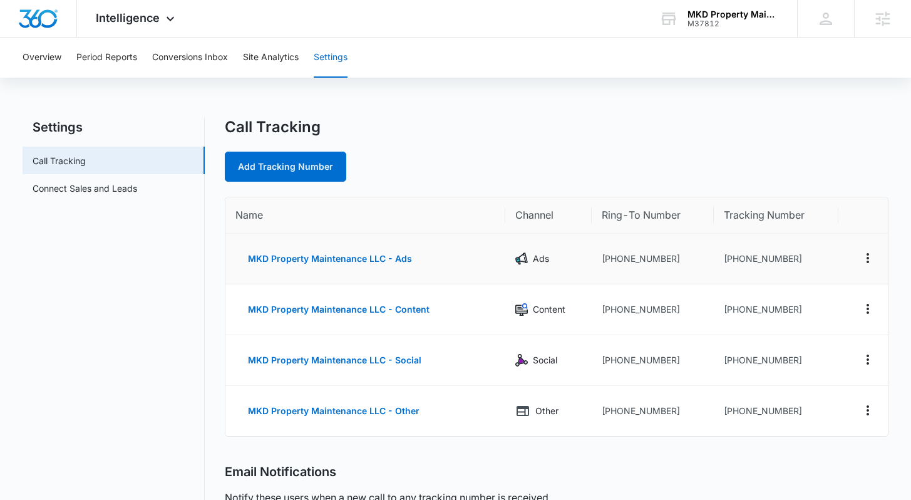
click at [667, 269] on td "[PHONE_NUMBER]" at bounding box center [653, 259] width 122 height 51
drag, startPoint x: 766, startPoint y: 265, endPoint x: 730, endPoint y: 260, distance: 36.6
click at [730, 260] on td "[PHONE_NUMBER]" at bounding box center [776, 259] width 125 height 51
